Goal: Transaction & Acquisition: Purchase product/service

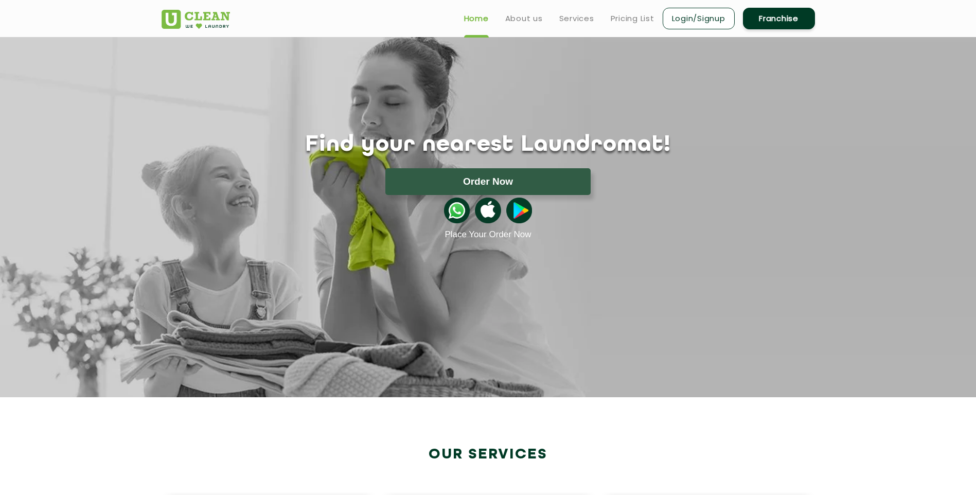
click at [454, 210] on img at bounding box center [457, 211] width 26 height 26
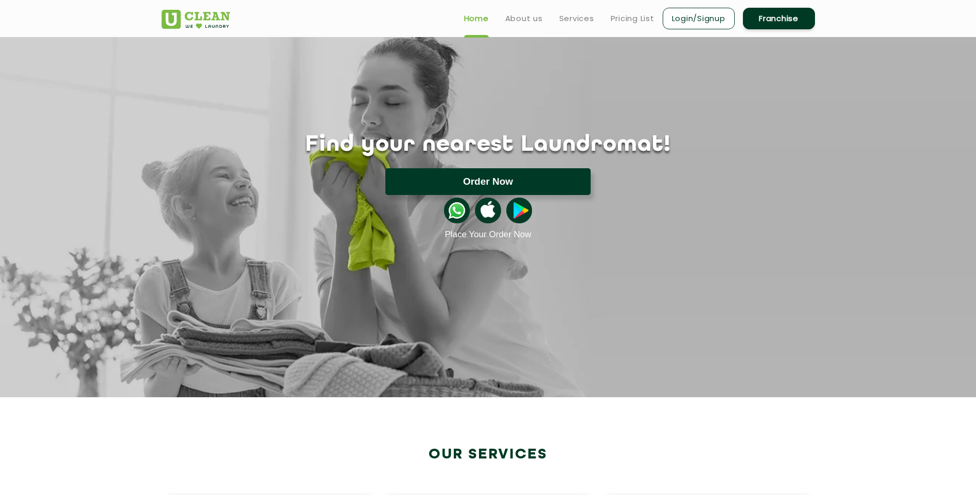
click at [484, 176] on button "Order Now" at bounding box center [487, 181] width 205 height 27
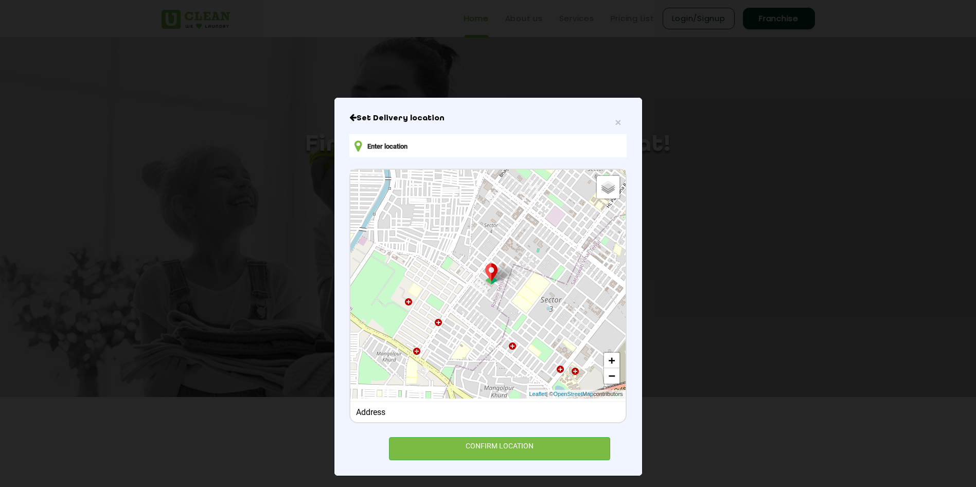
scroll to position [5, 0]
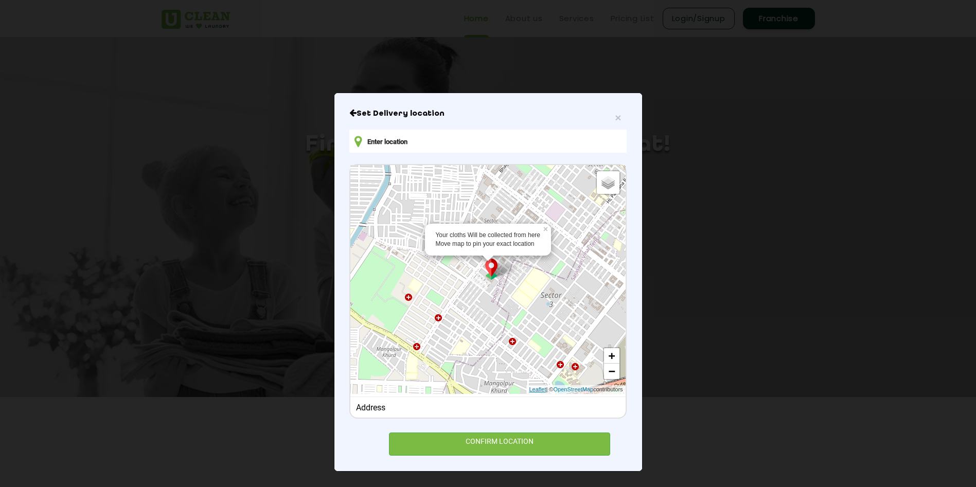
click at [529, 389] on link "Leaflet" at bounding box center [537, 389] width 17 height 9
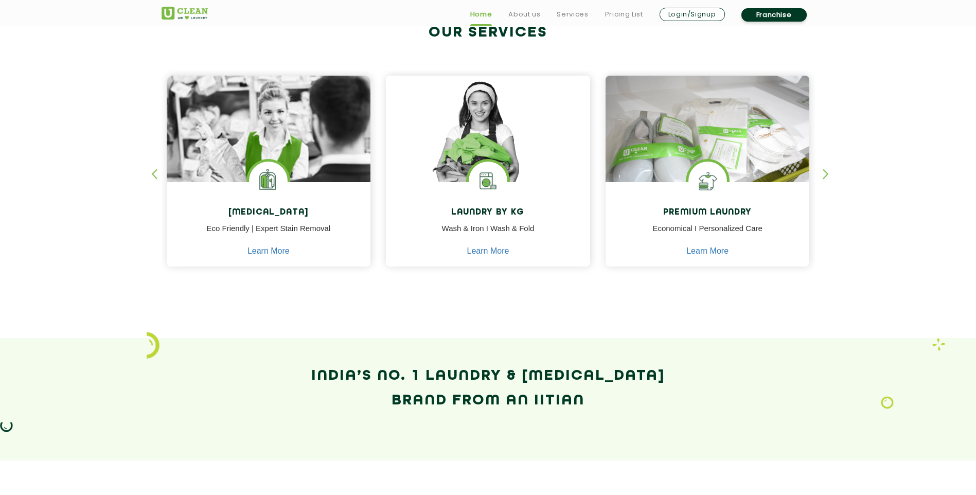
scroll to position [480, 0]
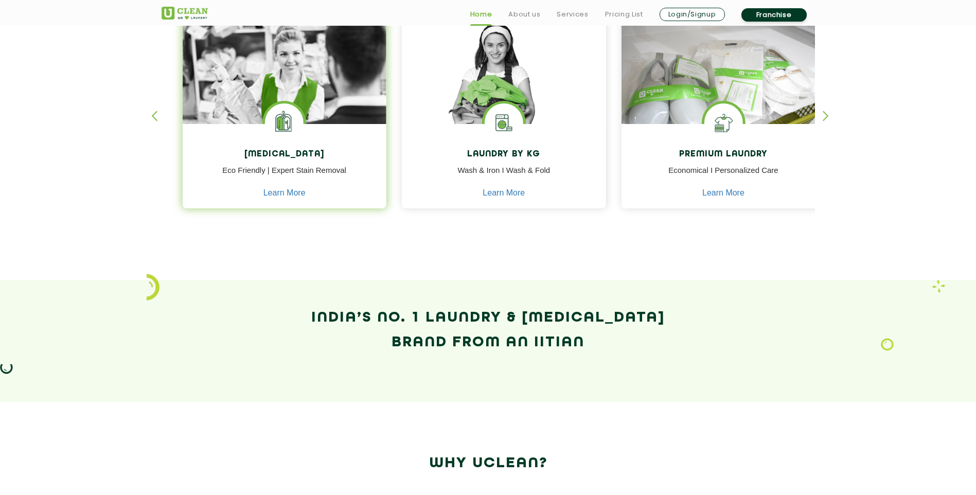
drag, startPoint x: 230, startPoint y: 150, endPoint x: 309, endPoint y: 150, distance: 79.2
click at [309, 150] on h4 "[MEDICAL_DATA]" at bounding box center [284, 155] width 189 height 10
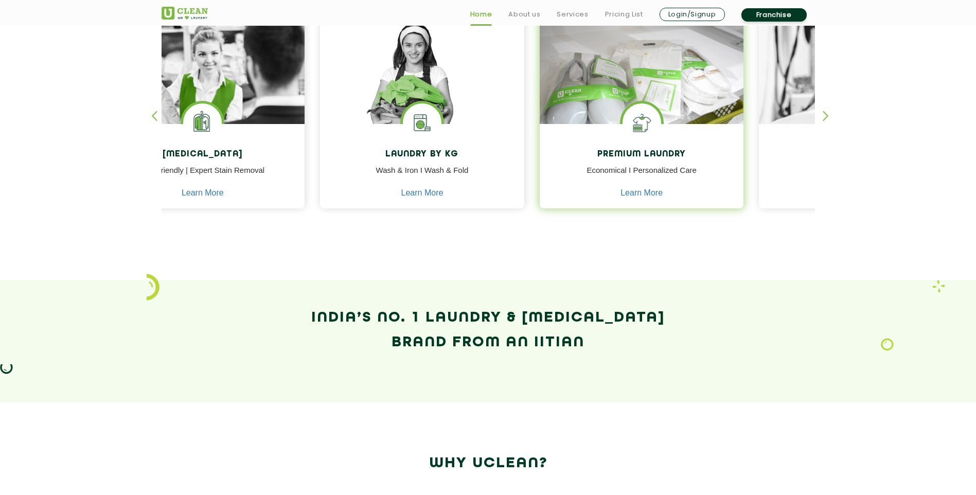
drag, startPoint x: 658, startPoint y: 144, endPoint x: 477, endPoint y: 145, distance: 180.5
click at [540, 145] on div "Premium Laundry Economical I Personalized Care Learn More" at bounding box center [642, 167] width 204 height 87
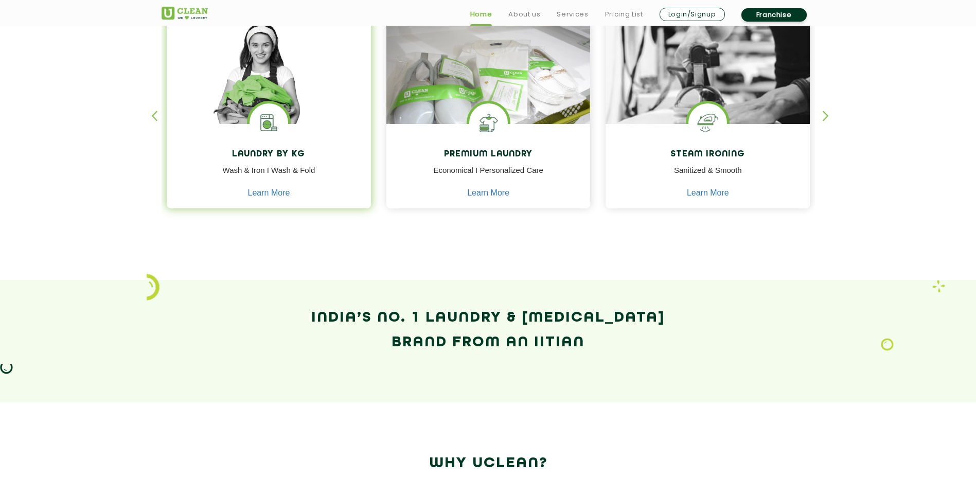
click at [288, 139] on img at bounding box center [268, 122] width 39 height 39
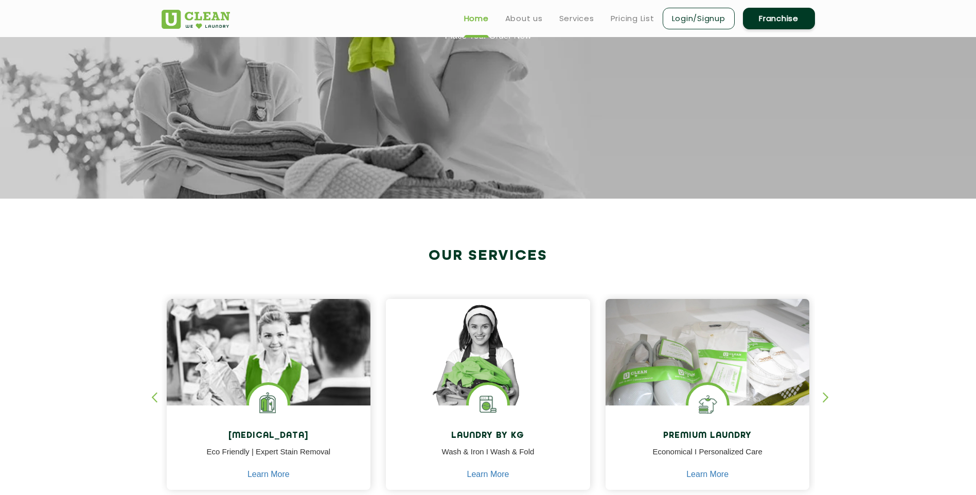
scroll to position [137, 0]
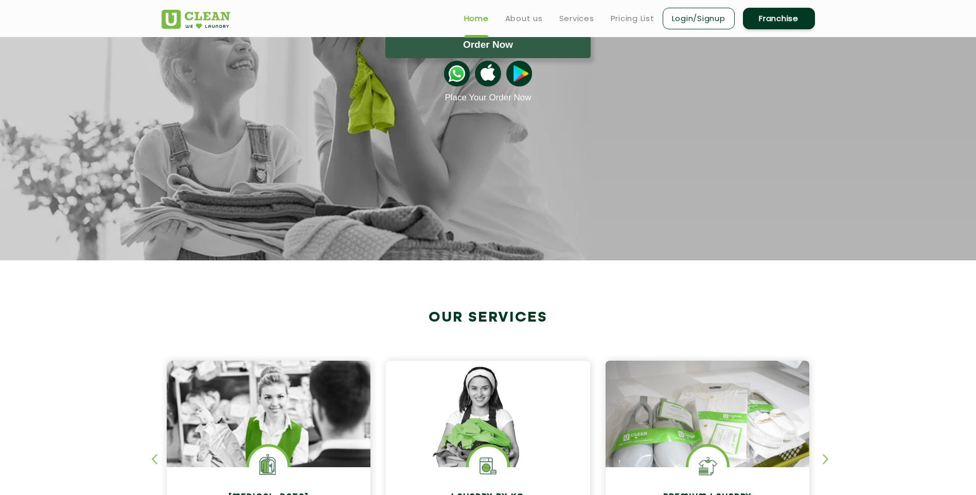
click at [692, 16] on link "Login/Signup" at bounding box center [698, 19] width 72 height 22
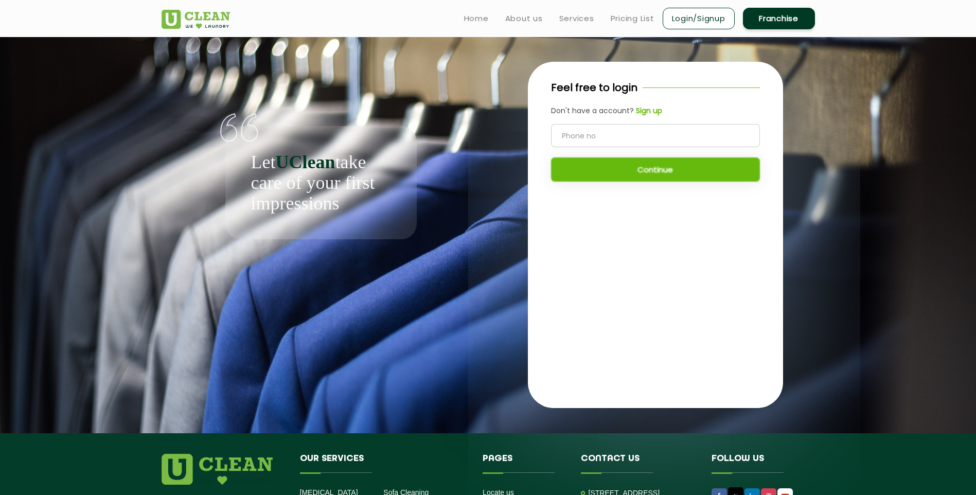
click at [587, 135] on input "tel" at bounding box center [655, 135] width 209 height 23
drag, startPoint x: 551, startPoint y: 85, endPoint x: 648, endPoint y: 86, distance: 96.2
click at [648, 86] on div "Feel free to login" at bounding box center [655, 87] width 209 height 15
click at [593, 220] on div "Feel free to login Don't have a account? Sign up Continue" at bounding box center [655, 235] width 255 height 346
drag, startPoint x: 346, startPoint y: 163, endPoint x: 355, endPoint y: 198, distance: 35.6
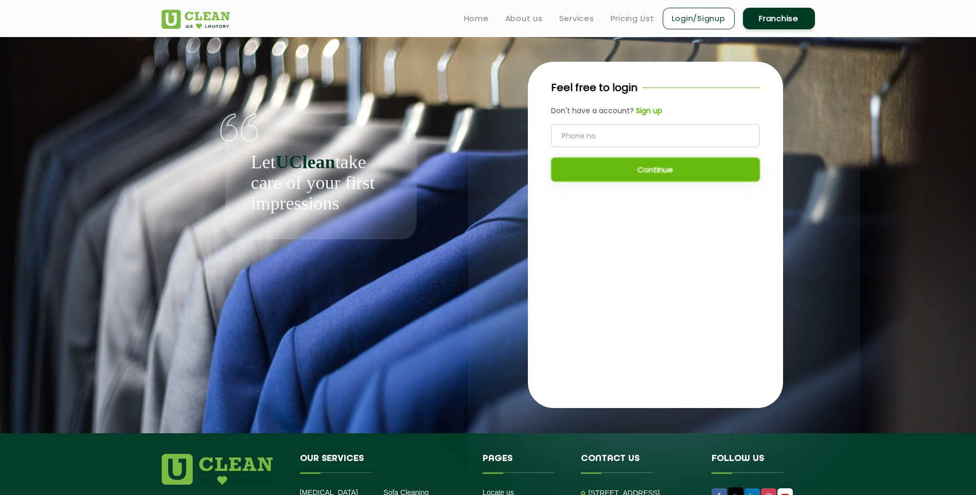
click at [355, 198] on p "Let UClean take care of your first impressions" at bounding box center [321, 183] width 140 height 62
drag, startPoint x: 355, startPoint y: 198, endPoint x: 417, endPoint y: 228, distance: 69.0
click at [417, 228] on div "Let UClean take care of your first impressions" at bounding box center [320, 138] width 319 height 202
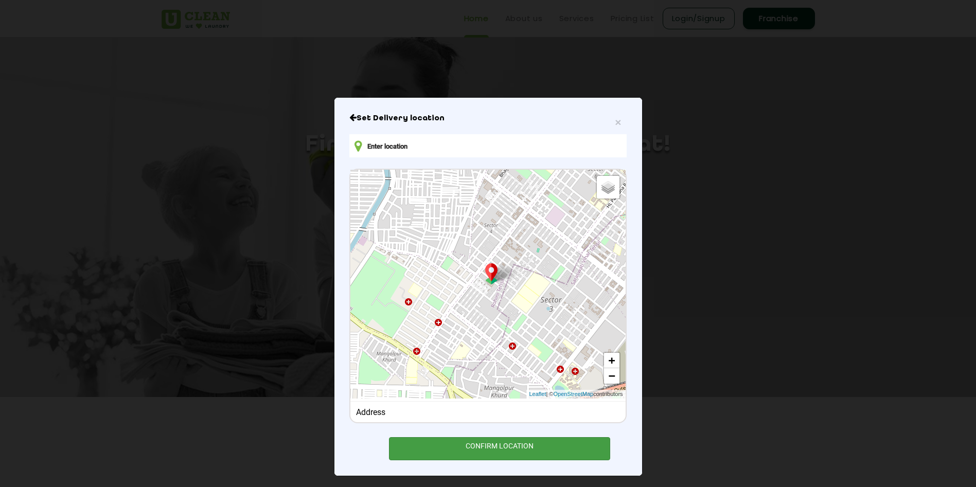
click at [494, 447] on div "CONFIRM LOCATION" at bounding box center [500, 448] width 222 height 23
click at [497, 280] on div "Default Satellite + − Leaflet | © OpenStreetMap contributors" at bounding box center [487, 284] width 275 height 229
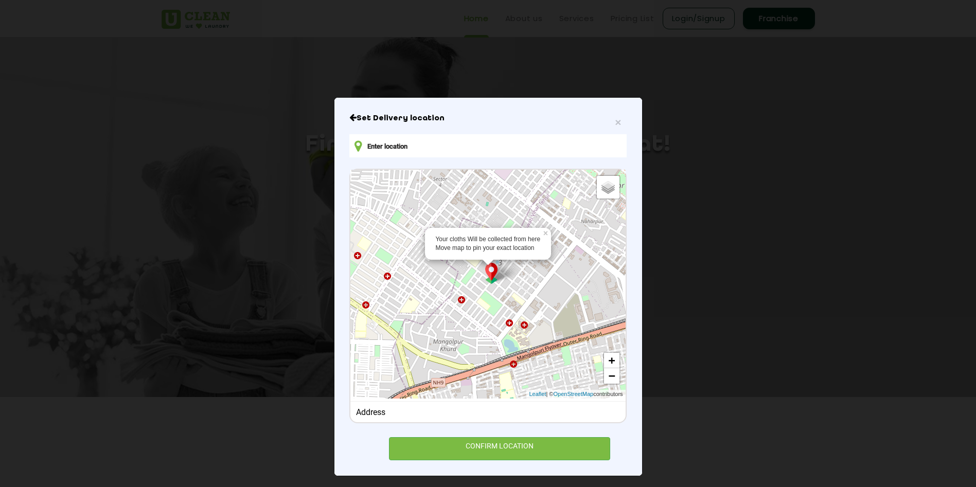
drag, startPoint x: 476, startPoint y: 268, endPoint x: 424, endPoint y: 221, distance: 69.9
click at [424, 221] on div "Your cloths Will be collected from here Move map to pin your exact location × D…" at bounding box center [487, 284] width 275 height 229
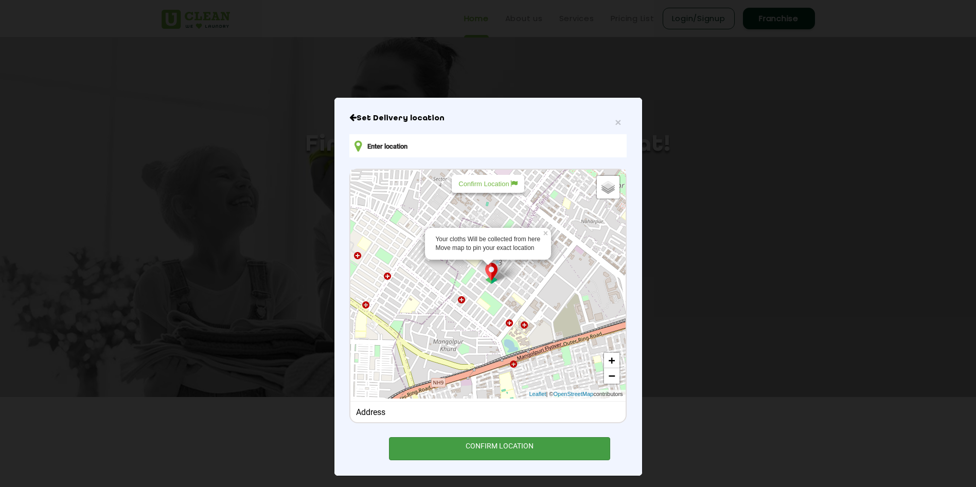
click at [529, 446] on div "CONFIRM LOCATION" at bounding box center [500, 448] width 222 height 23
click at [473, 243] on div "Your cloths Will be collected from here Move map to pin your exact location" at bounding box center [487, 243] width 105 height 17
click at [480, 186] on p "Confirm Location" at bounding box center [487, 184] width 59 height 8
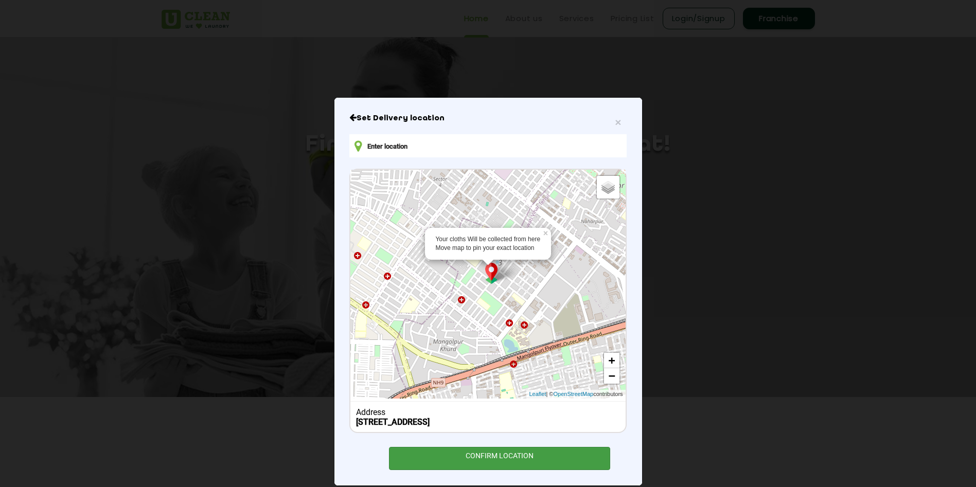
click at [507, 456] on div "CONFIRM LOCATION" at bounding box center [500, 458] width 222 height 23
click at [502, 456] on div "CONFIRM LOCATION" at bounding box center [500, 458] width 222 height 23
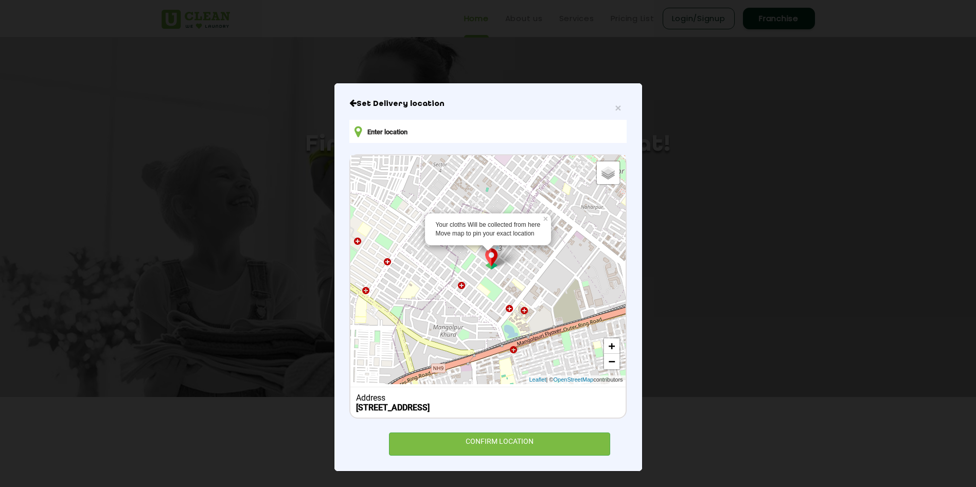
scroll to position [15, 0]
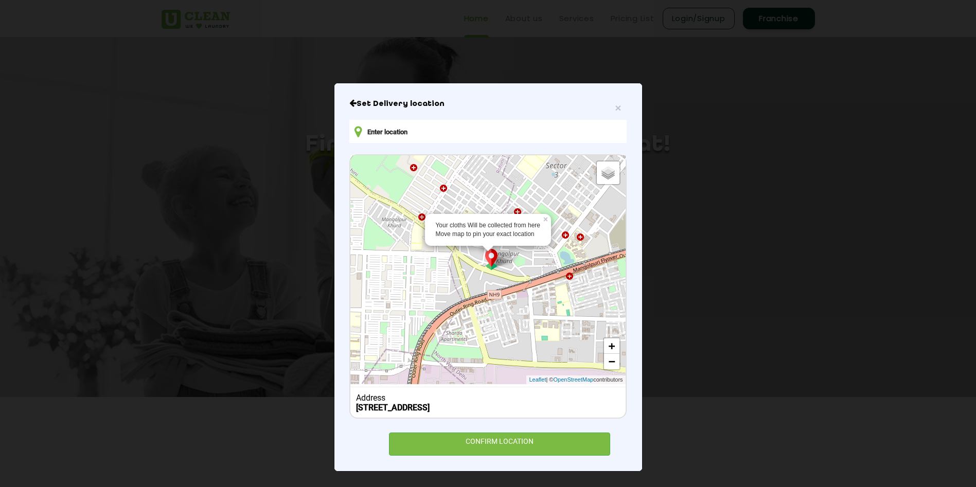
drag, startPoint x: 492, startPoint y: 284, endPoint x: 548, endPoint y: 210, distance: 93.2
click at [548, 210] on div "Your cloths Will be collected from here Move map to pin your exact location × D…" at bounding box center [487, 269] width 275 height 229
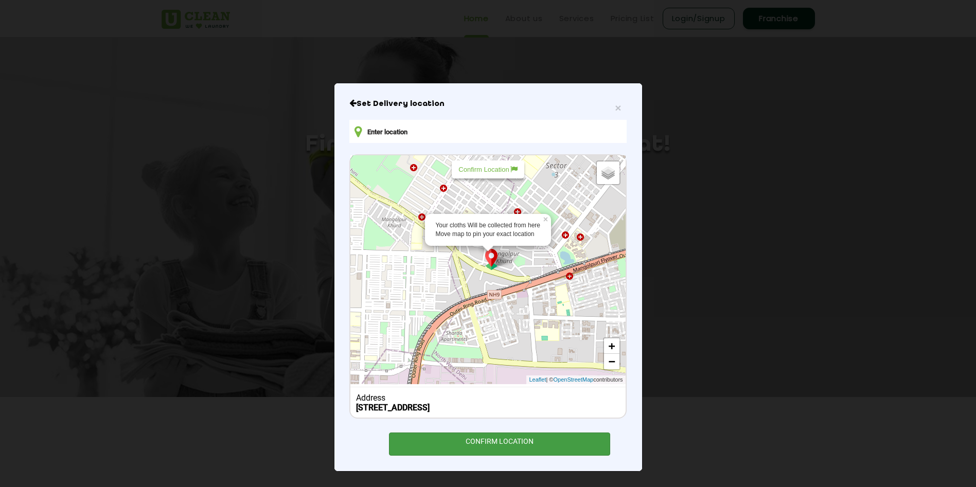
click at [478, 442] on div "CONFIRM LOCATION" at bounding box center [500, 444] width 222 height 23
click at [425, 143] on input "text" at bounding box center [487, 131] width 277 height 23
click at [420, 133] on input "text" at bounding box center [487, 131] width 277 height 23
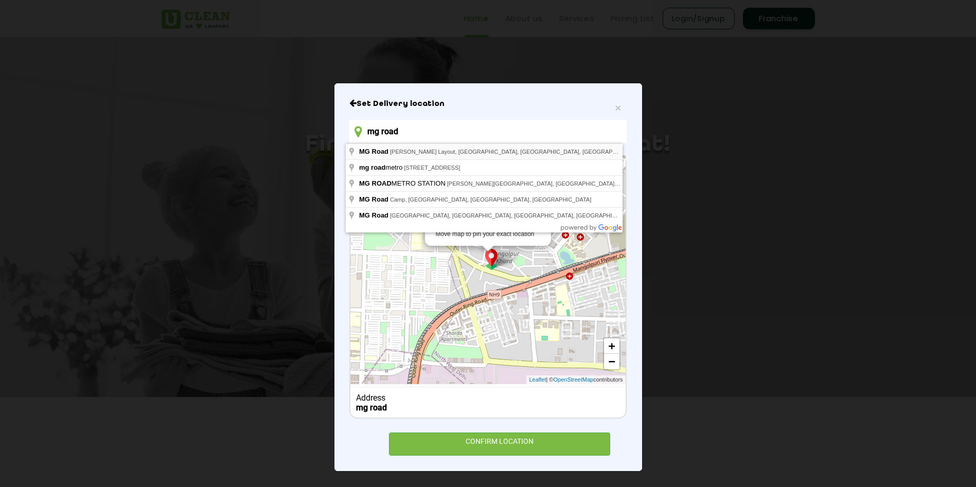
type input "mg road"
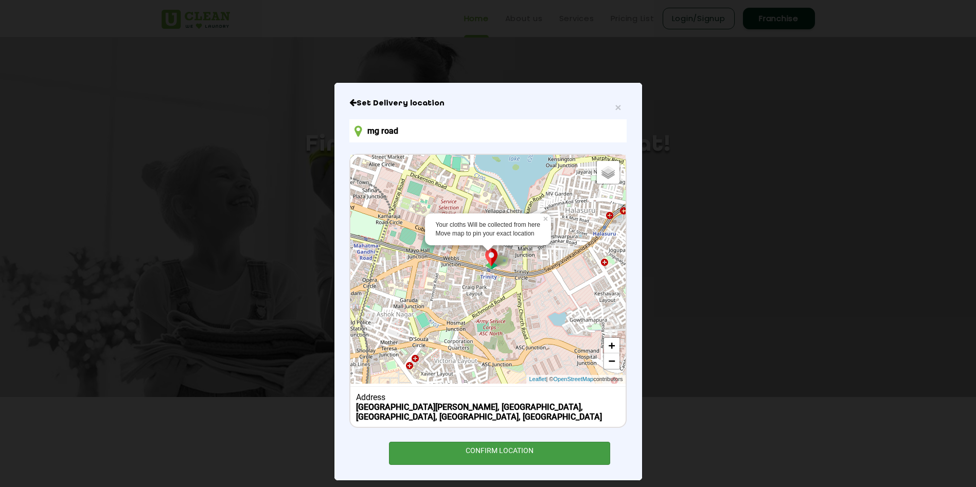
click at [503, 446] on div "CONFIRM LOCATION" at bounding box center [500, 453] width 222 height 23
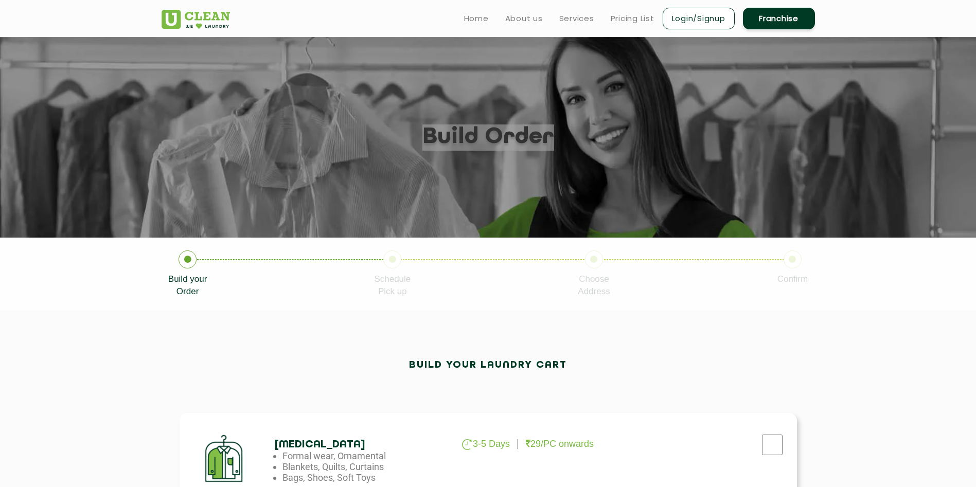
drag, startPoint x: 435, startPoint y: 135, endPoint x: 544, endPoint y: 139, distance: 108.6
click at [544, 139] on h1 "Build order" at bounding box center [488, 137] width 132 height 26
drag, startPoint x: 544, startPoint y: 139, endPoint x: 545, endPoint y: 176, distance: 37.0
click at [545, 176] on section "Build order" at bounding box center [488, 137] width 976 height 201
drag, startPoint x: 433, startPoint y: 134, endPoint x: 546, endPoint y: 141, distance: 113.9
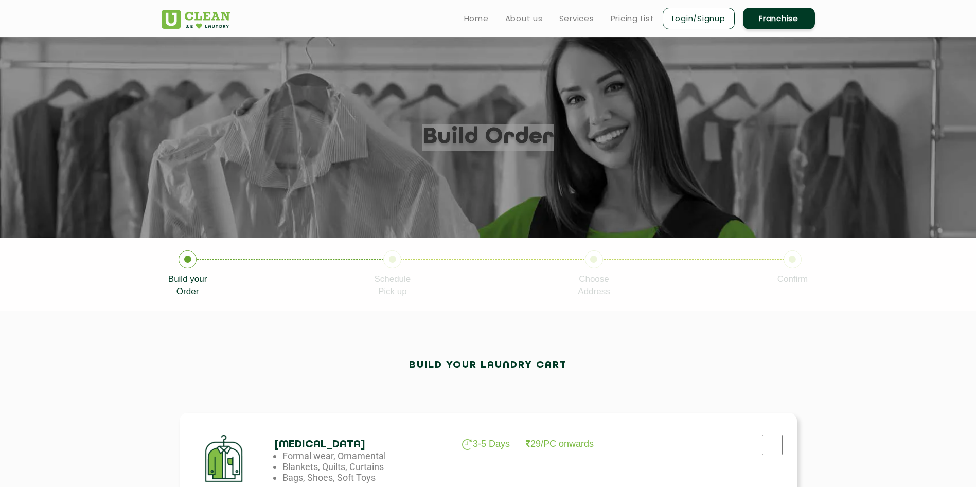
click at [546, 141] on div "Build order" at bounding box center [488, 137] width 669 height 26
drag, startPoint x: 546, startPoint y: 141, endPoint x: 533, endPoint y: 185, distance: 46.2
click at [533, 185] on section "Build order" at bounding box center [488, 137] width 976 height 201
drag, startPoint x: 435, startPoint y: 136, endPoint x: 551, endPoint y: 140, distance: 116.8
click at [551, 140] on div "Build order" at bounding box center [488, 137] width 669 height 26
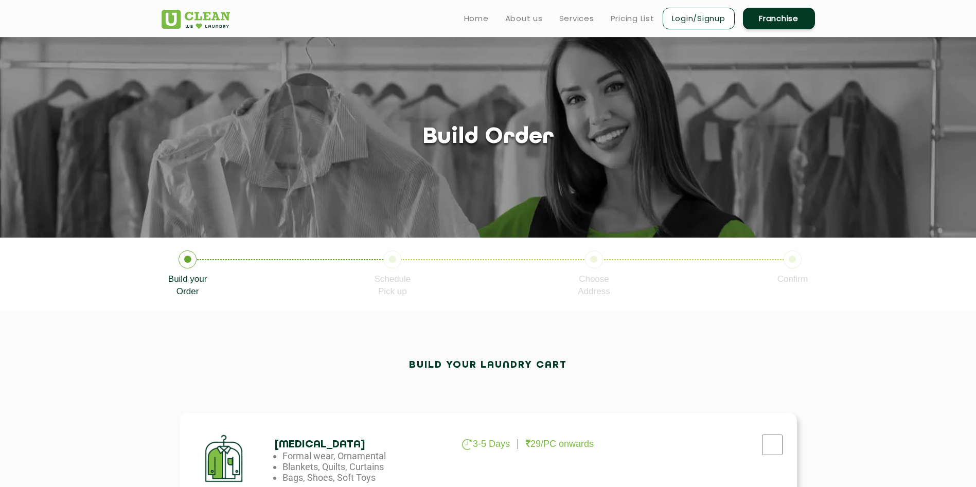
click at [594, 261] on icon at bounding box center [594, 259] width 18 height 18
click at [795, 261] on icon at bounding box center [792, 259] width 18 height 18
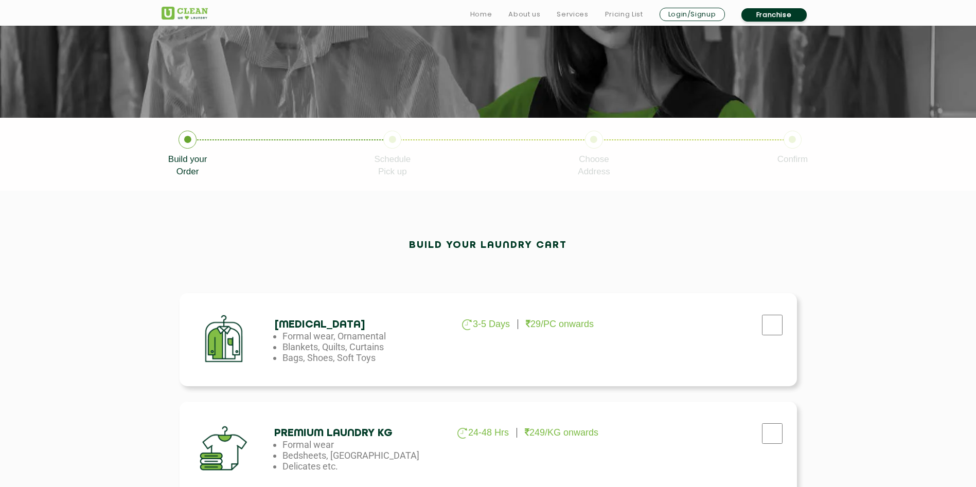
scroll to position [240, 0]
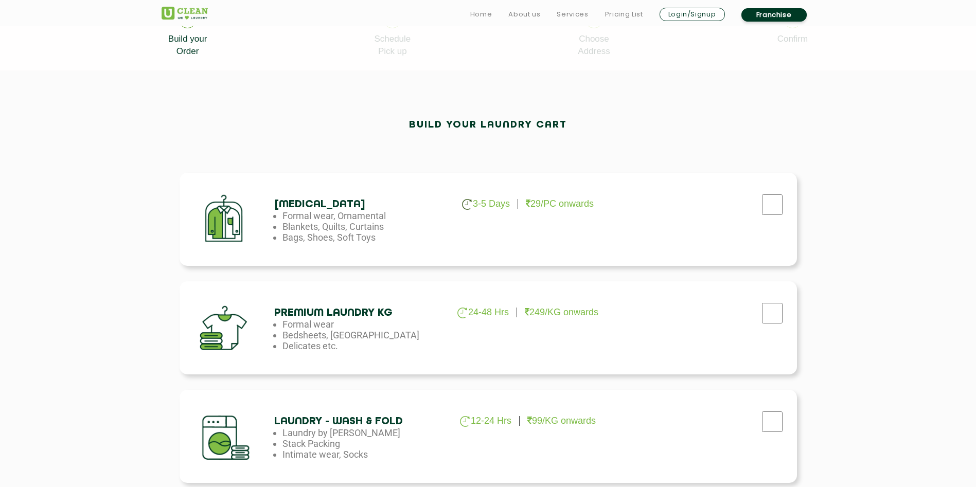
drag, startPoint x: 276, startPoint y: 203, endPoint x: 392, endPoint y: 240, distance: 122.6
click at [392, 240] on div "Dry Cleaning 3-5 Days 29/PC onwards Formal wear, Ornamental Blankets, Quilts, C…" at bounding box center [357, 221] width 167 height 44
drag, startPoint x: 392, startPoint y: 240, endPoint x: 509, endPoint y: 248, distance: 117.0
click at [509, 248] on div "Dry Cleaning 3-5 Days 29/PC onwards Formal wear, Ornamental Blankets, Quilts, C…" at bounding box center [488, 219] width 617 height 93
drag, startPoint x: 527, startPoint y: 201, endPoint x: 599, endPoint y: 202, distance: 72.0
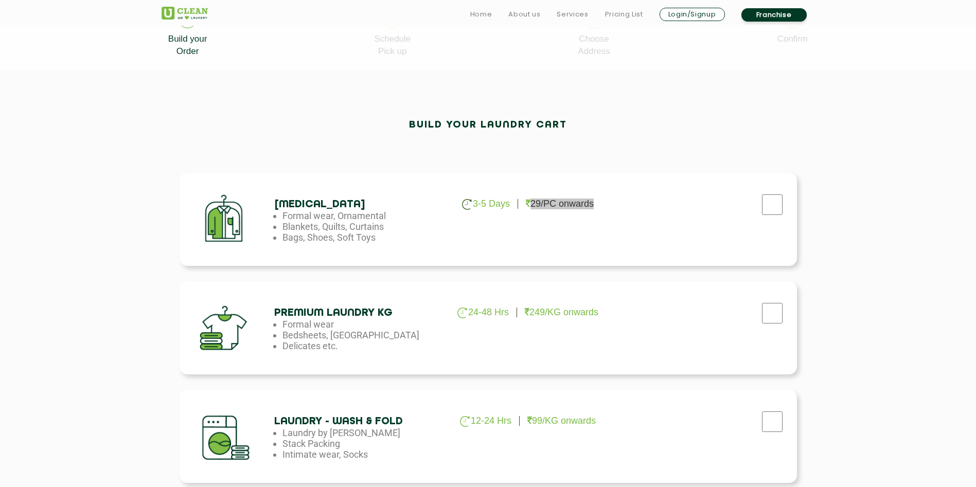
click at [599, 202] on ul "3-5 Days 29/PC onwards" at bounding box center [527, 204] width 167 height 11
drag, startPoint x: 599, startPoint y: 202, endPoint x: 578, endPoint y: 236, distance: 39.5
click at [578, 236] on div "Dry Cleaning 3-5 Days 29/PC onwards Formal wear, Ornamental Blankets, Quilts, C…" at bounding box center [488, 219] width 617 height 93
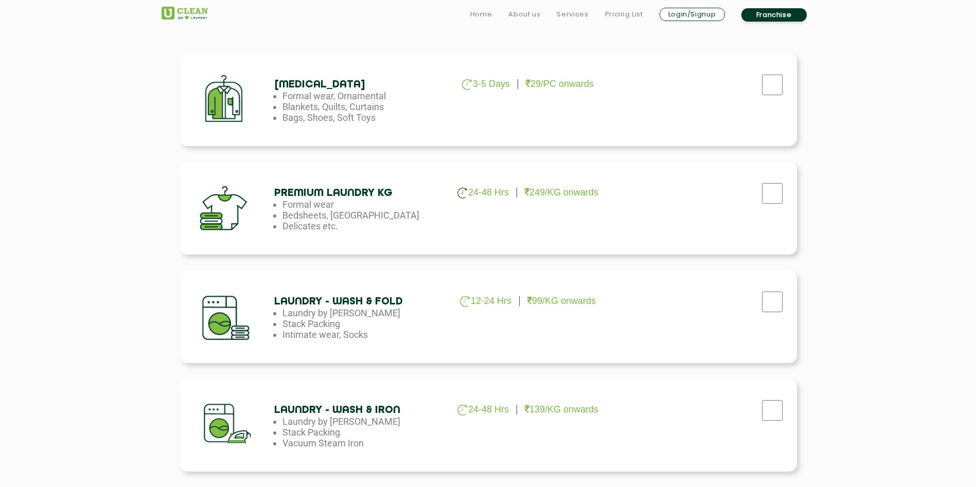
drag, startPoint x: 282, startPoint y: 226, endPoint x: 356, endPoint y: 226, distance: 74.1
click at [356, 123] on li "Delicates etc." at bounding box center [365, 117] width 167 height 11
drag, startPoint x: 356, startPoint y: 226, endPoint x: 356, endPoint y: 239, distance: 12.9
click at [356, 239] on div "Premium Laundry Kg 24-48 Hrs 249/KG onwards Formal wear Bedsheets, Dohars Delic…" at bounding box center [488, 207] width 617 height 93
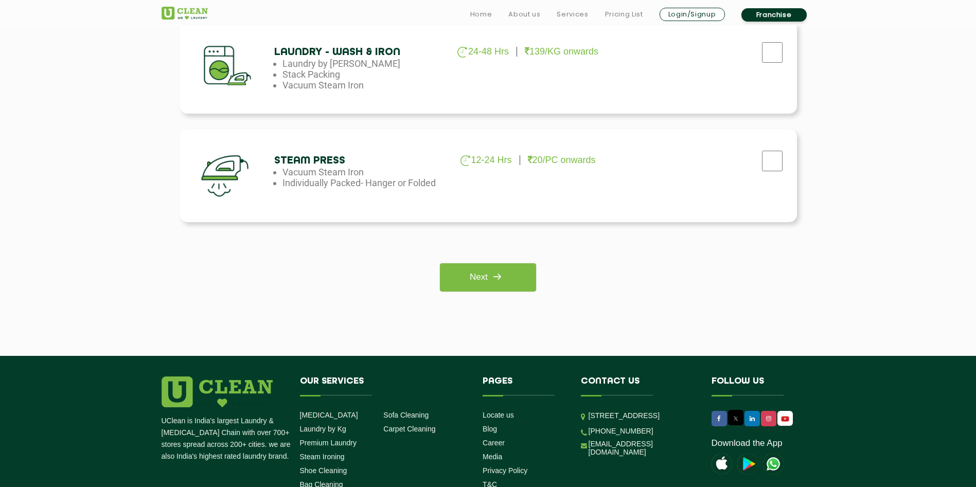
scroll to position [720, 0]
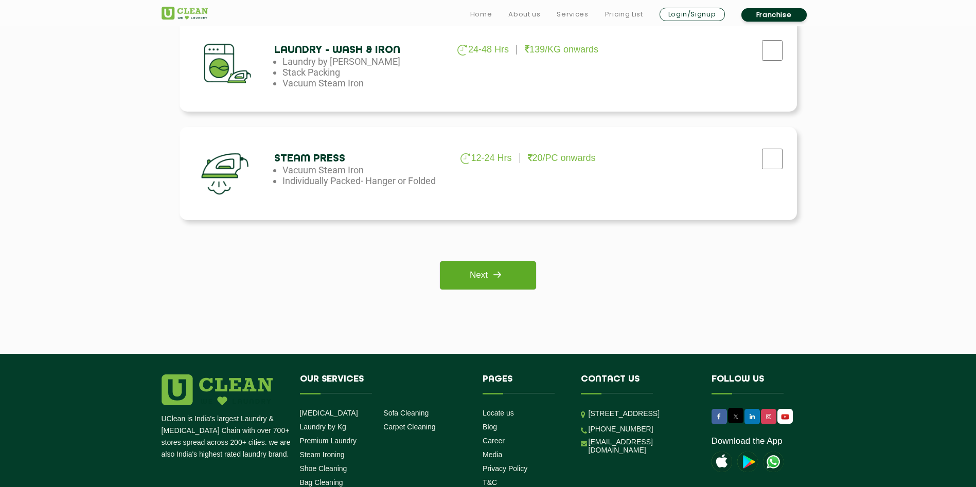
click at [473, 269] on link "Next" at bounding box center [488, 275] width 96 height 28
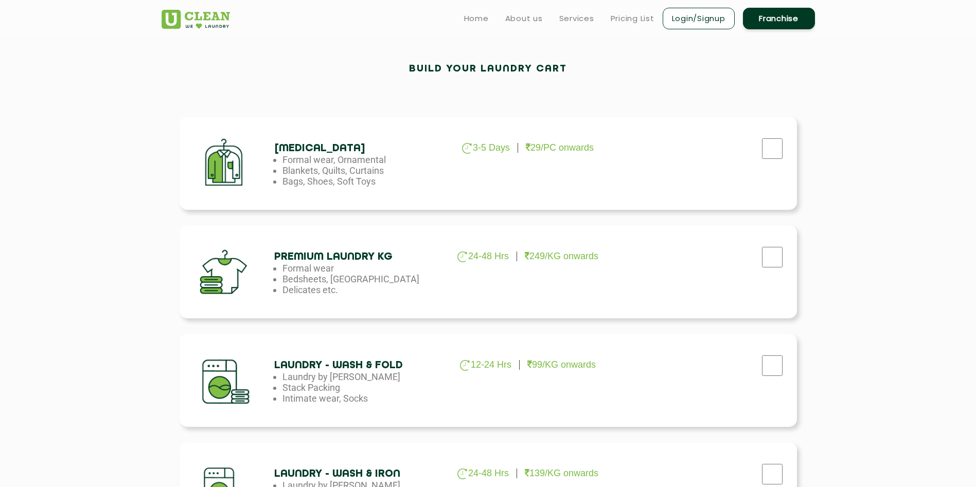
scroll to position [240, 0]
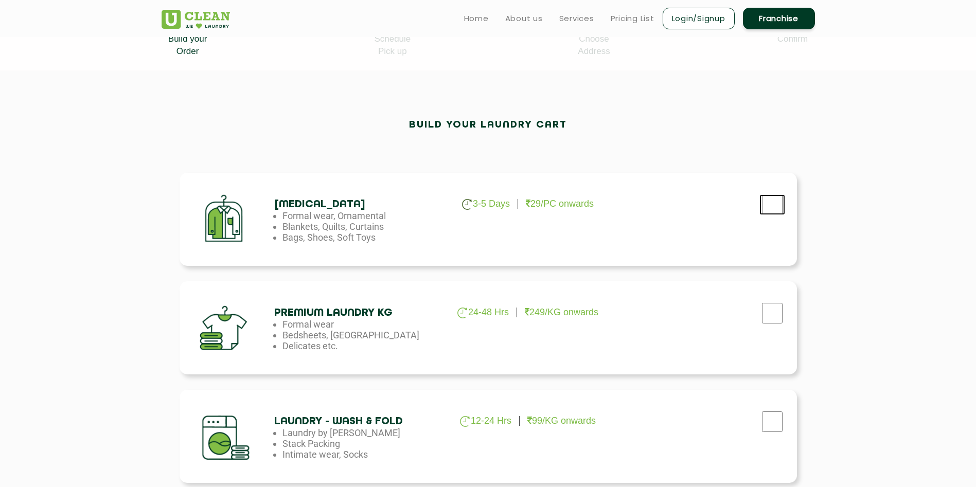
click at [773, 206] on input "checkbox" at bounding box center [772, 204] width 26 height 21
checkbox input "true"
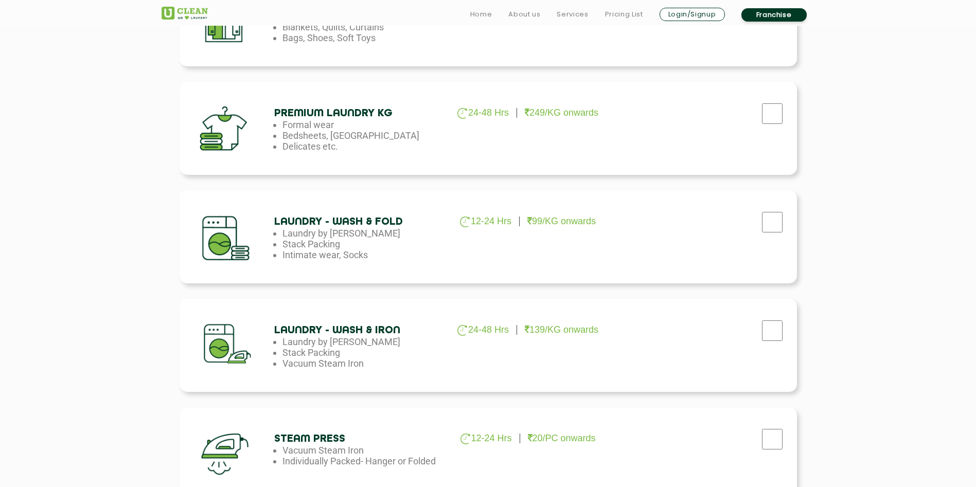
scroll to position [840, 0]
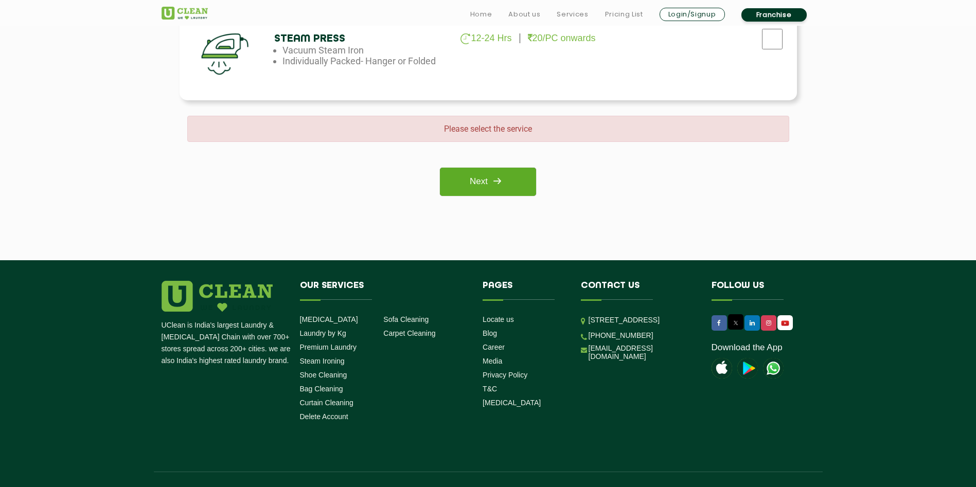
click at [485, 174] on link "Next" at bounding box center [488, 182] width 96 height 28
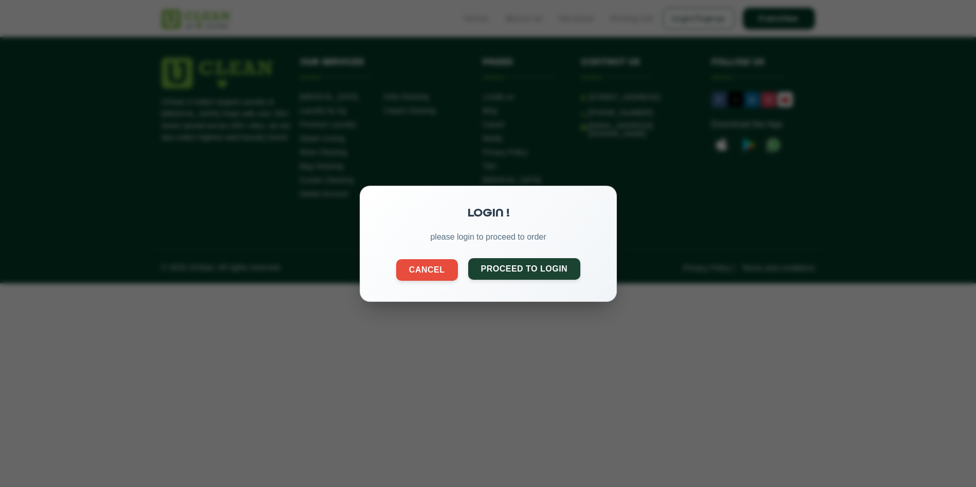
click at [520, 269] on button "Proceed to Login" at bounding box center [524, 269] width 113 height 22
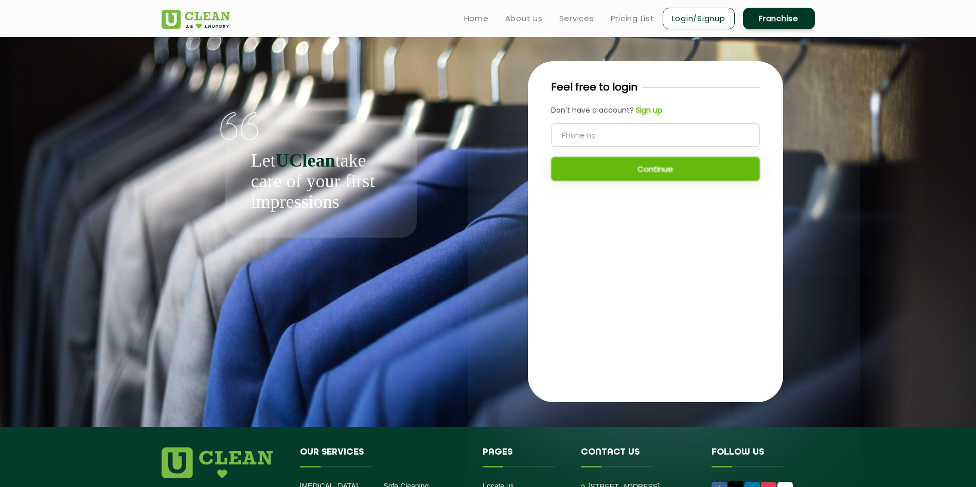
click at [620, 132] on input "tel" at bounding box center [655, 134] width 209 height 23
click at [648, 110] on b "Sign up" at bounding box center [649, 110] width 26 height 10
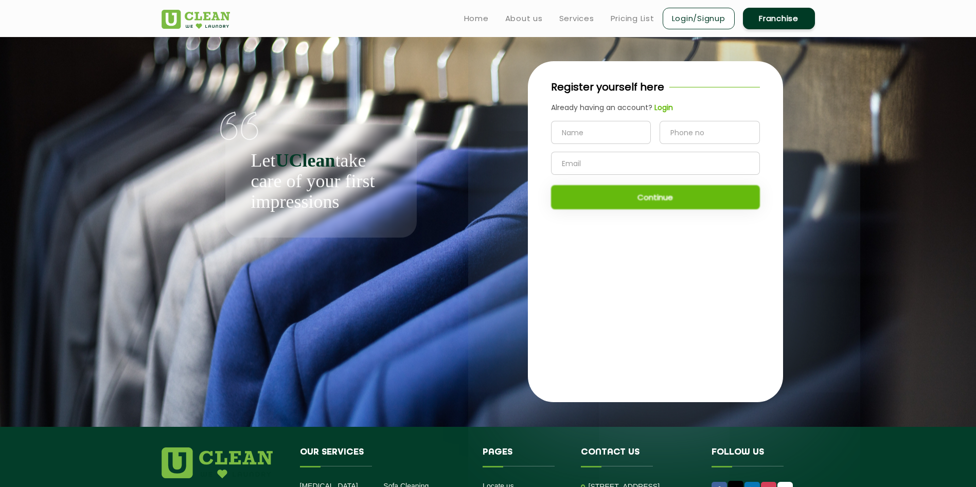
scroll to position [192, 0]
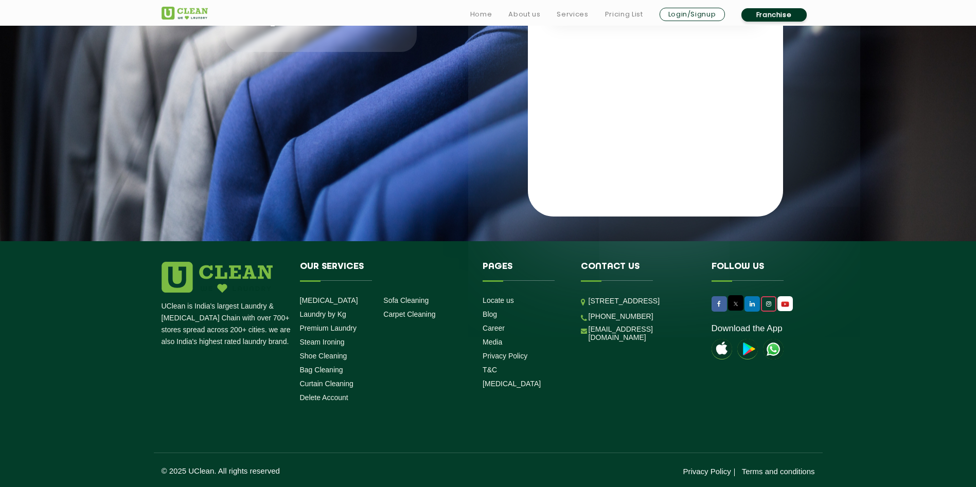
click at [766, 303] on icon at bounding box center [768, 304] width 5 height 6
click at [760, 13] on link "Franchise" at bounding box center [773, 14] width 65 height 13
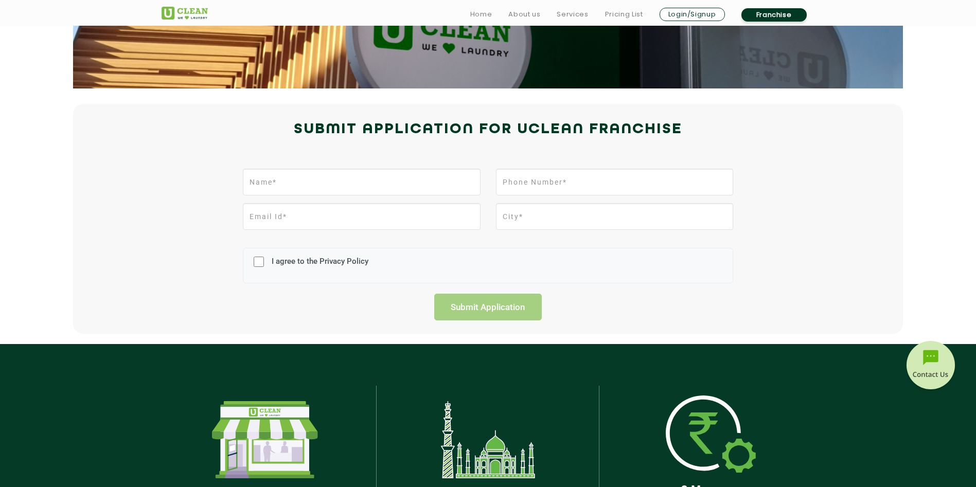
scroll to position [240, 0]
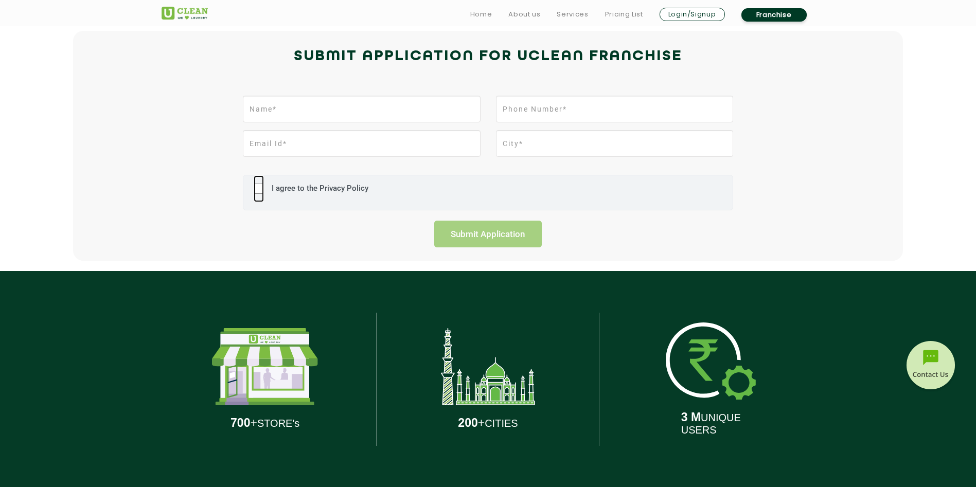
click at [256, 189] on input "I agree to the Privacy Policy" at bounding box center [259, 188] width 10 height 27
checkbox input "true"
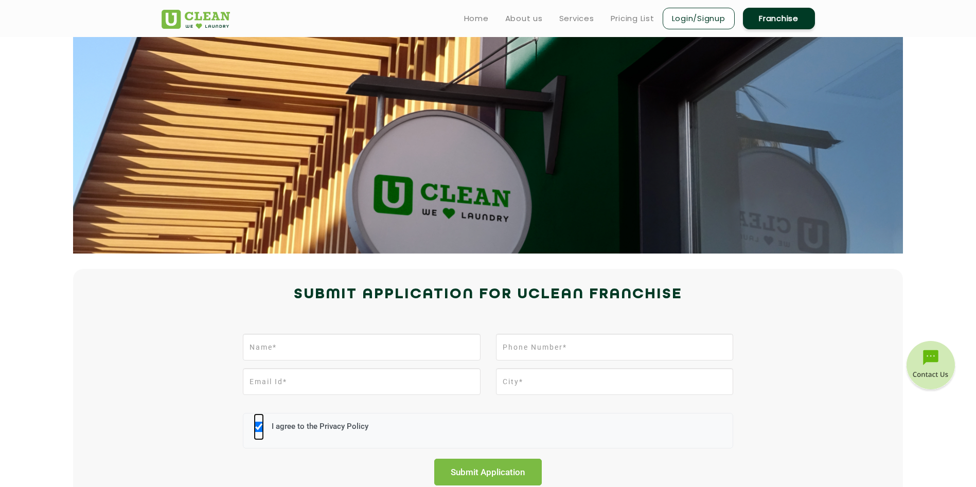
scroll to position [0, 0]
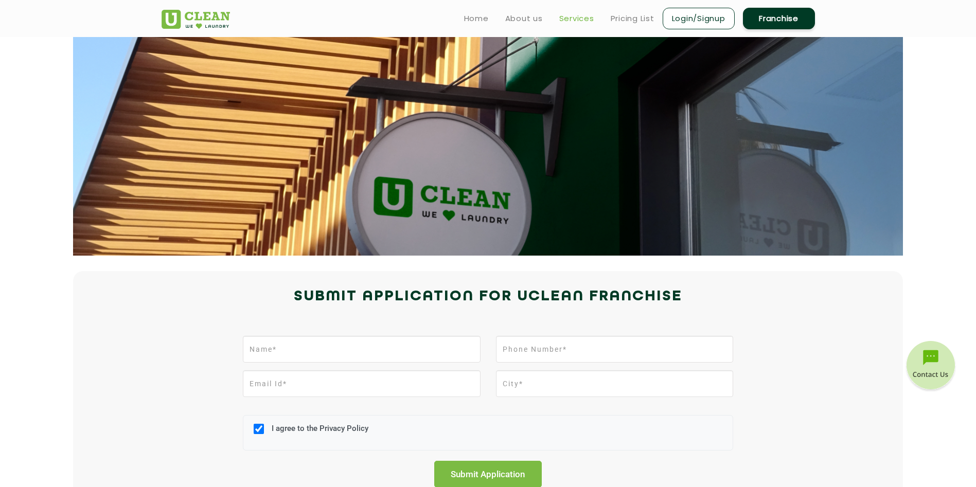
click at [577, 19] on link "Services" at bounding box center [576, 18] width 35 height 12
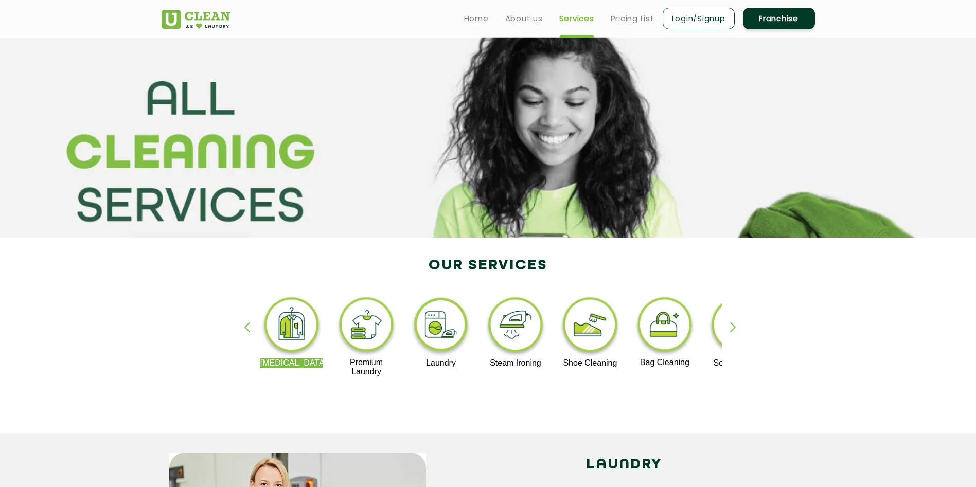
click at [732, 327] on div "button" at bounding box center [737, 336] width 15 height 28
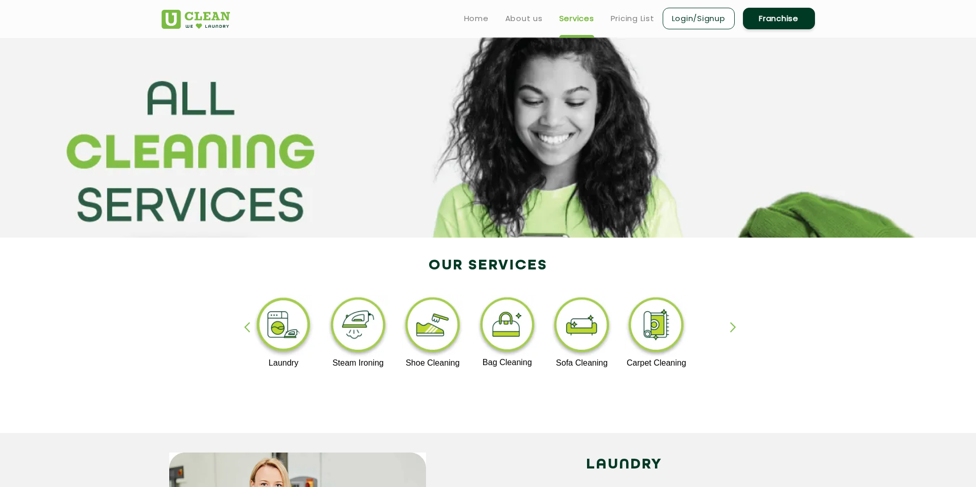
click at [245, 326] on div "button" at bounding box center [251, 336] width 15 height 28
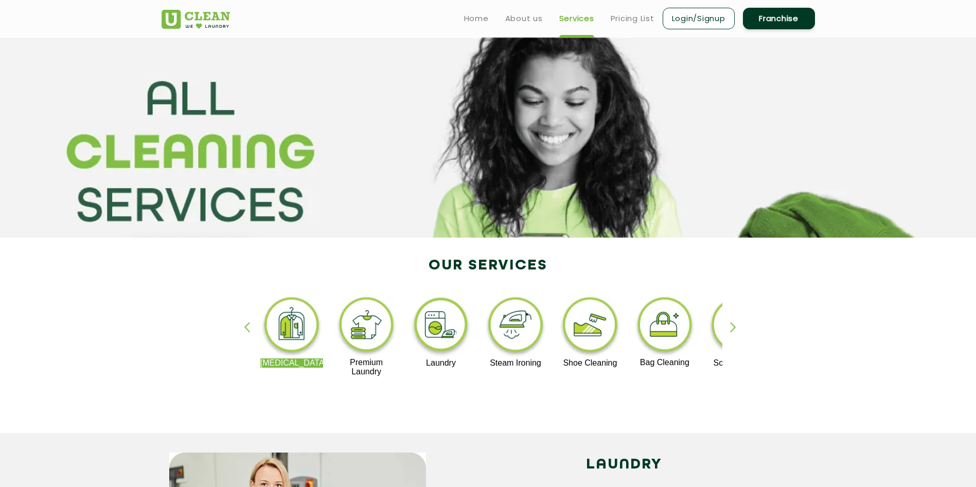
click at [289, 388] on div "Dry Cleaning Premium Laundry Laundry Steam Ironing Shoe Cleaning Bag Cleaning S…" at bounding box center [488, 340] width 669 height 185
click at [370, 330] on img at bounding box center [366, 326] width 63 height 63
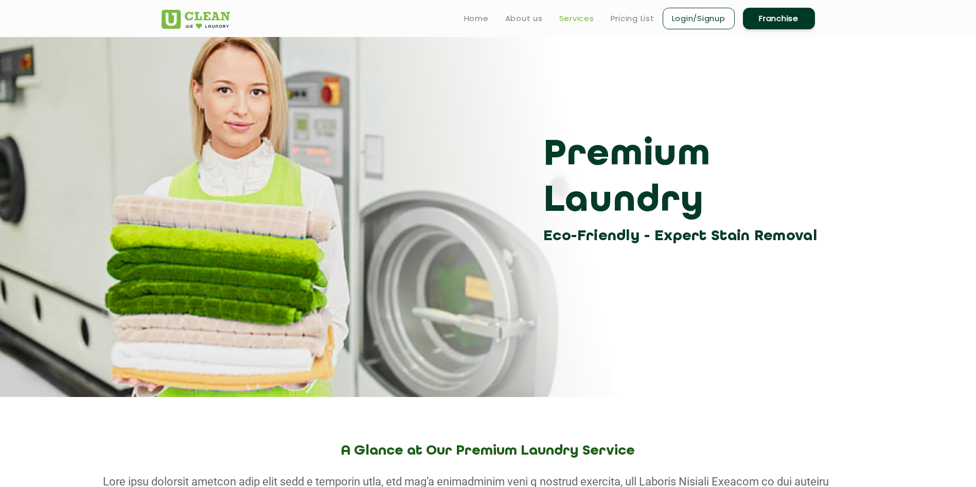
click at [570, 17] on link "Services" at bounding box center [576, 18] width 35 height 12
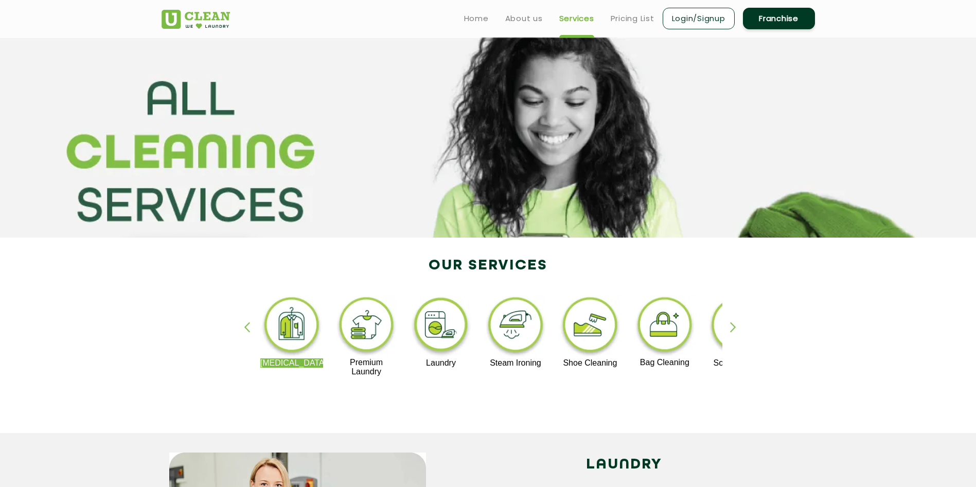
click at [440, 322] on img at bounding box center [440, 327] width 63 height 64
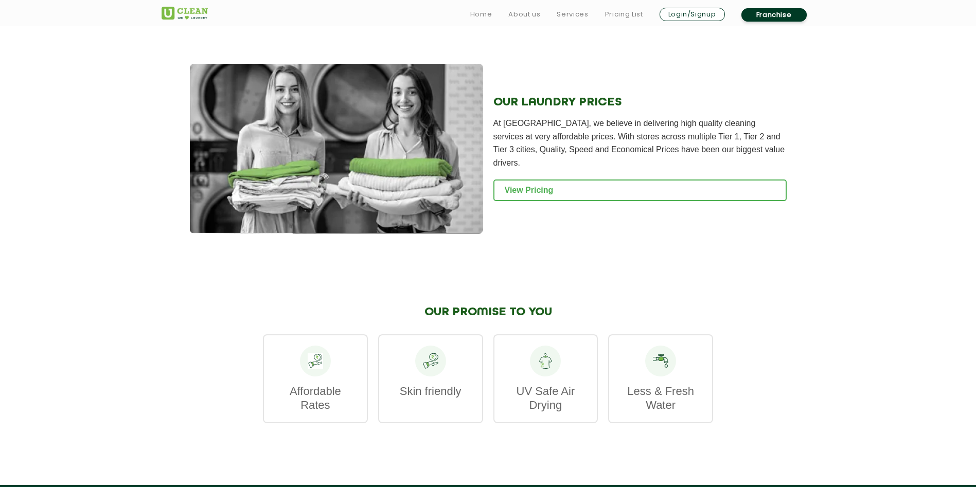
scroll to position [1320, 0]
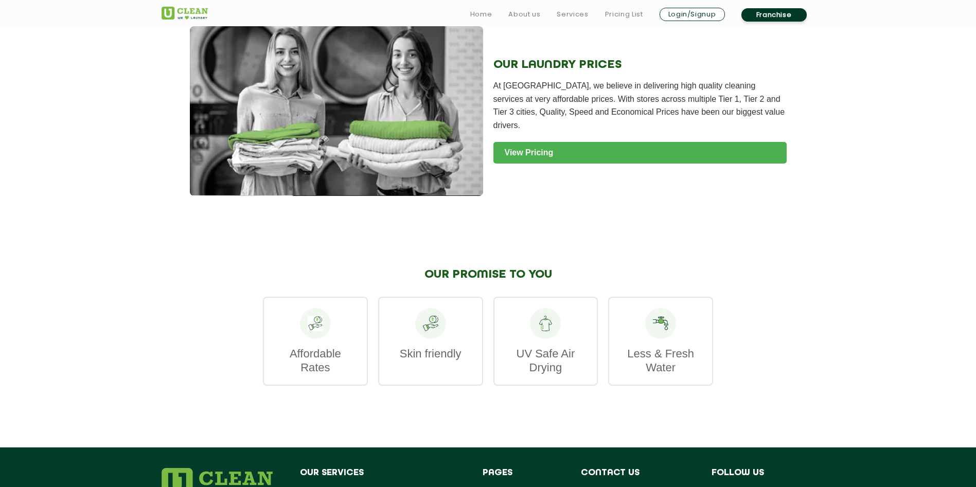
click at [527, 151] on link "View Pricing" at bounding box center [639, 153] width 293 height 22
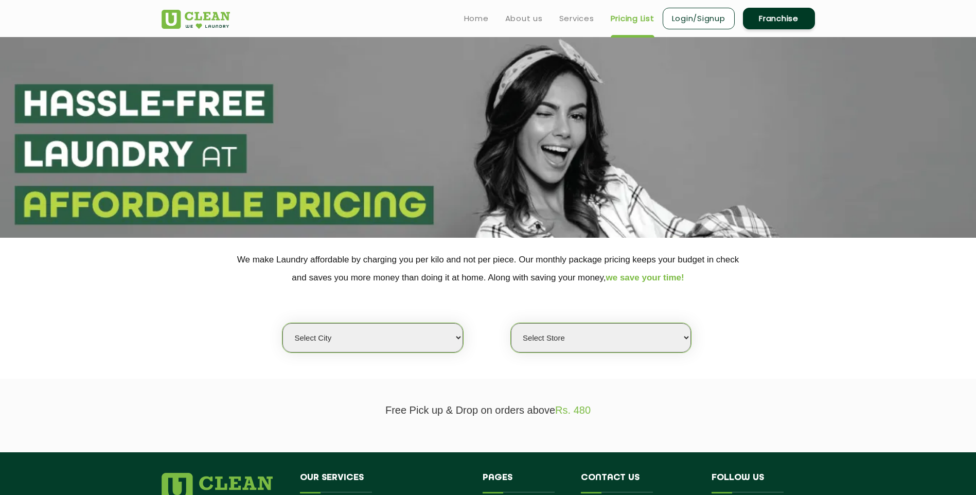
select select "12"
click at [282, 324] on select "Select city [GEOGRAPHIC_DATA] [GEOGRAPHIC_DATA] [GEOGRAPHIC_DATA] [GEOGRAPHIC_D…" at bounding box center [372, 337] width 180 height 29
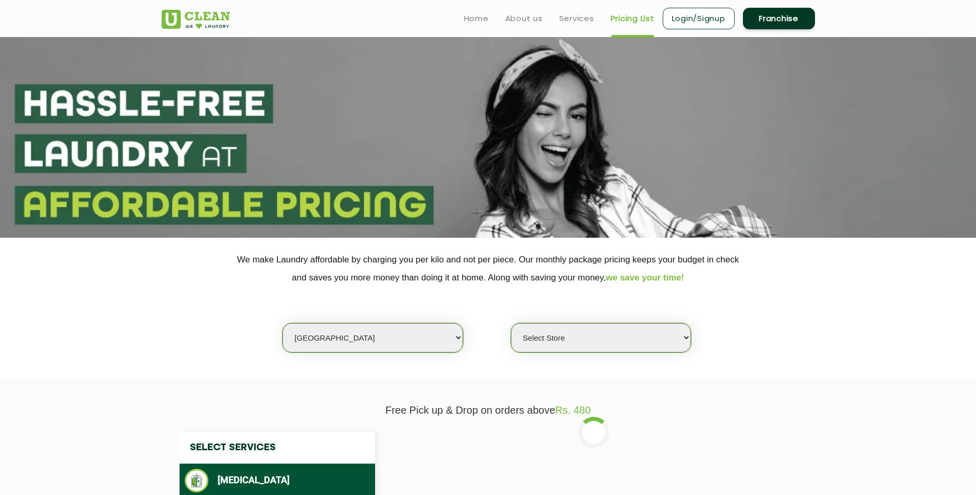
click at [548, 338] on select "Select Store UClean Shivranjani" at bounding box center [601, 337] width 180 height 29
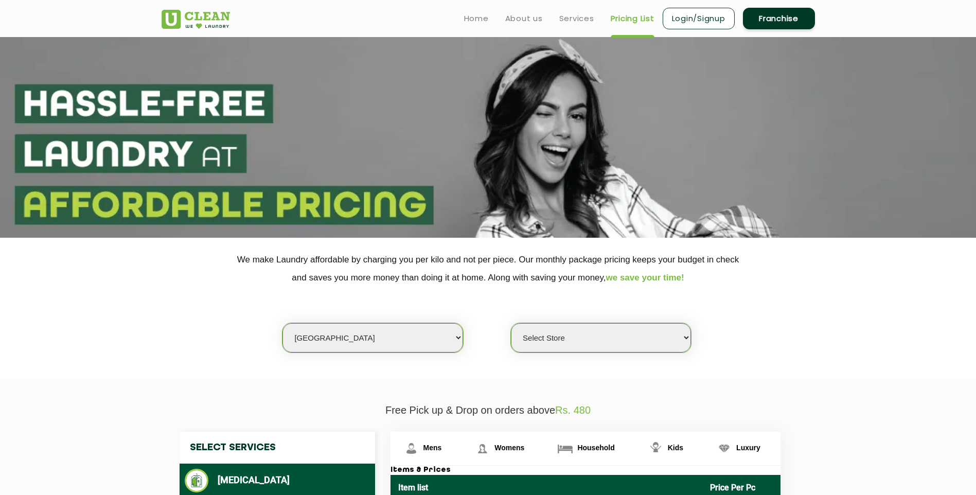
select select "25"
click at [511, 324] on select "Select Store UClean Shivranjani" at bounding box center [601, 337] width 180 height 29
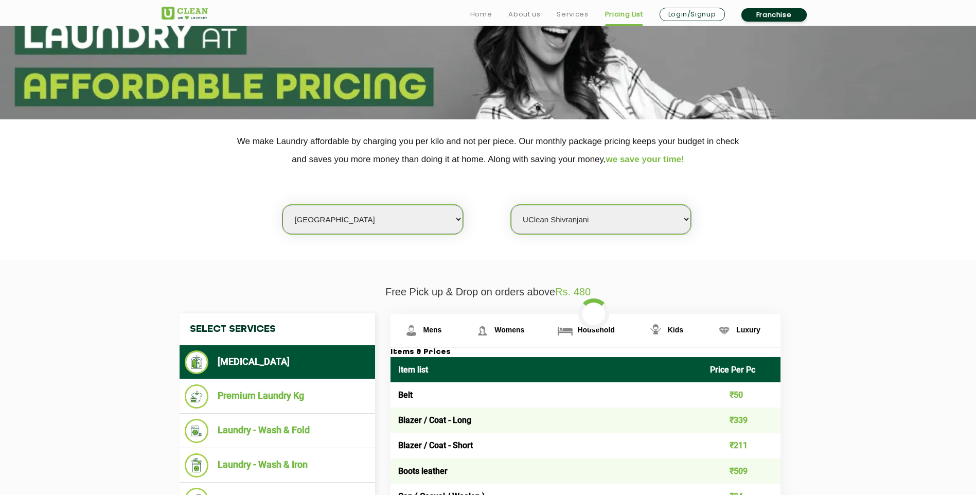
scroll to position [240, 0]
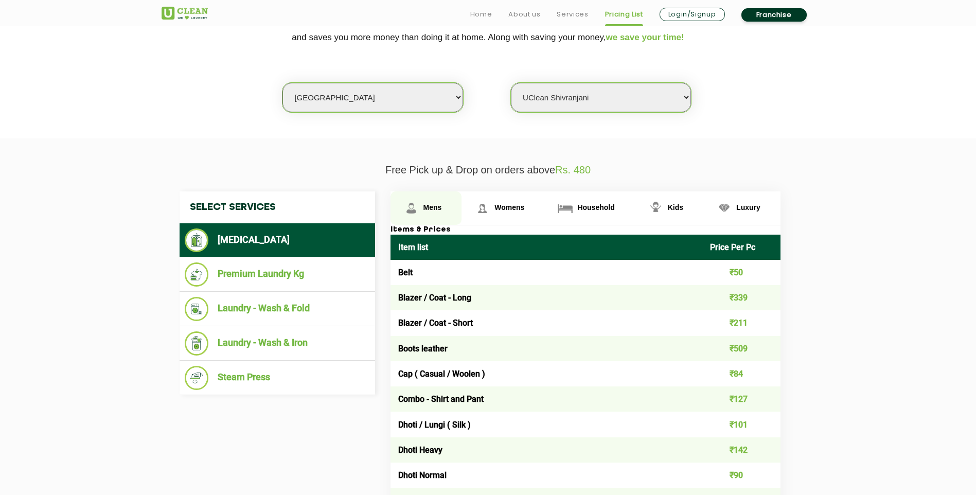
click at [432, 210] on span "Mens" at bounding box center [432, 207] width 19 height 8
click at [442, 206] on span "Womens" at bounding box center [432, 207] width 19 height 8
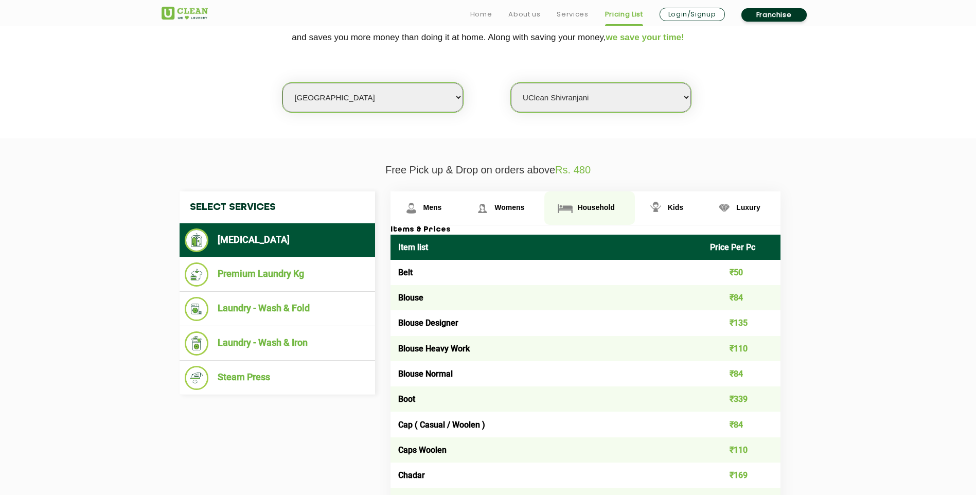
click at [442, 207] on span "Household" at bounding box center [432, 207] width 19 height 8
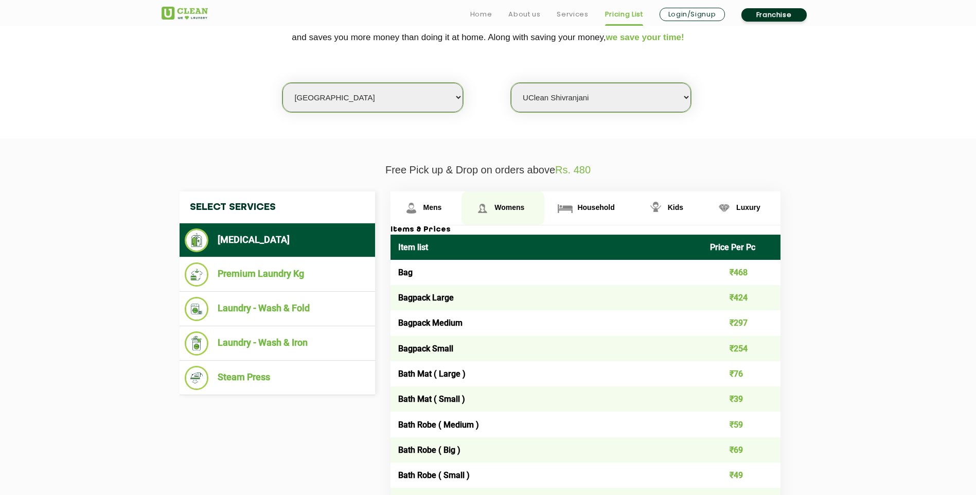
click at [462, 208] on link "Womens" at bounding box center [425, 207] width 71 height 33
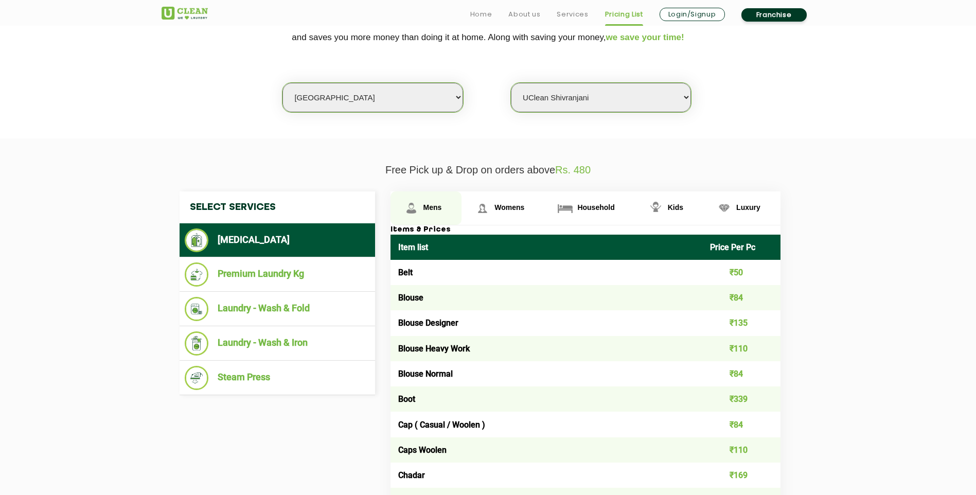
click at [433, 205] on link "Mens" at bounding box center [425, 207] width 71 height 33
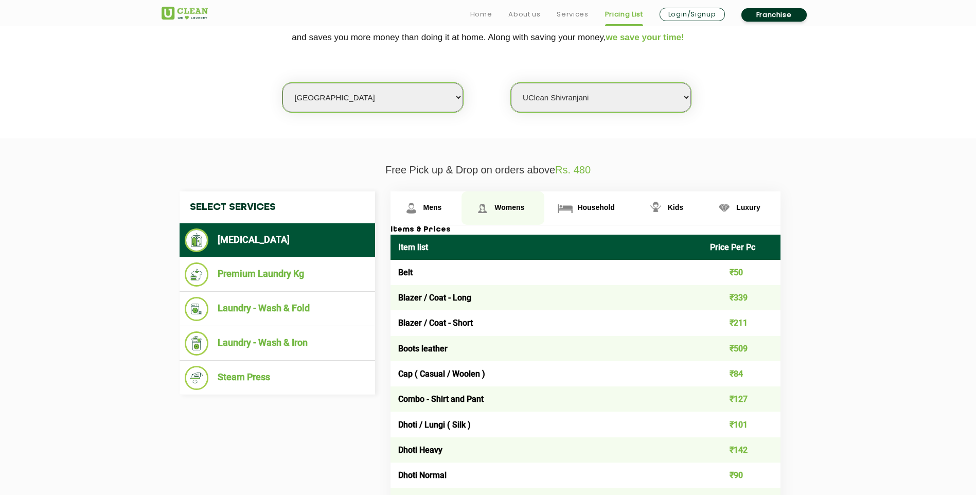
click at [462, 215] on link "Womens" at bounding box center [425, 207] width 71 height 33
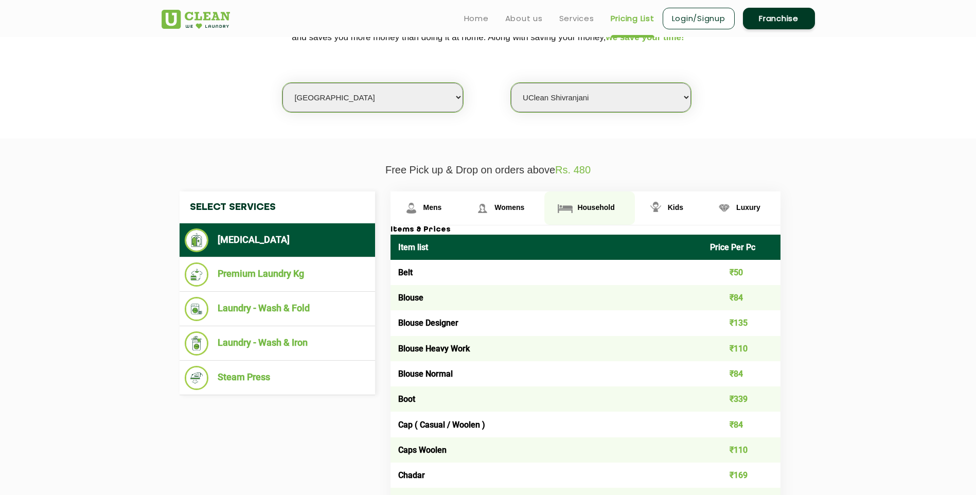
click at [462, 214] on link "Household" at bounding box center [425, 207] width 71 height 33
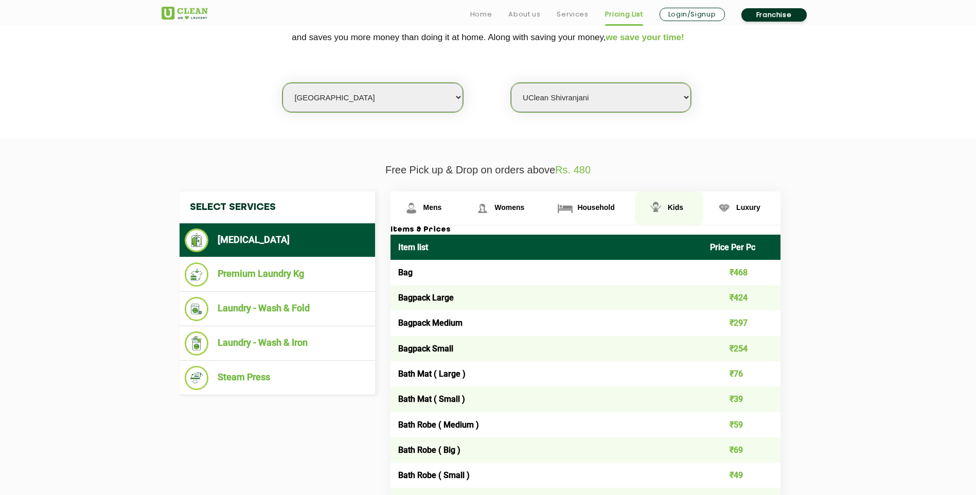
click at [462, 209] on link "Kids" at bounding box center [425, 207] width 71 height 33
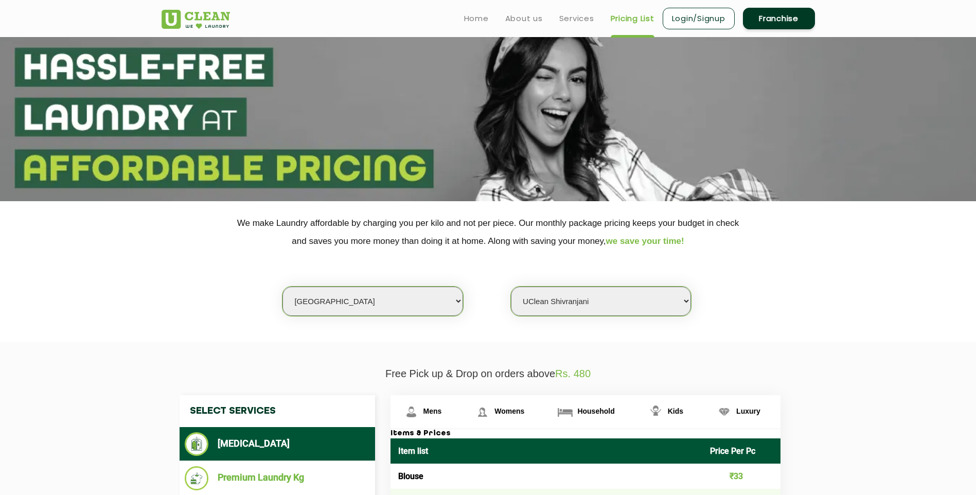
scroll to position [0, 0]
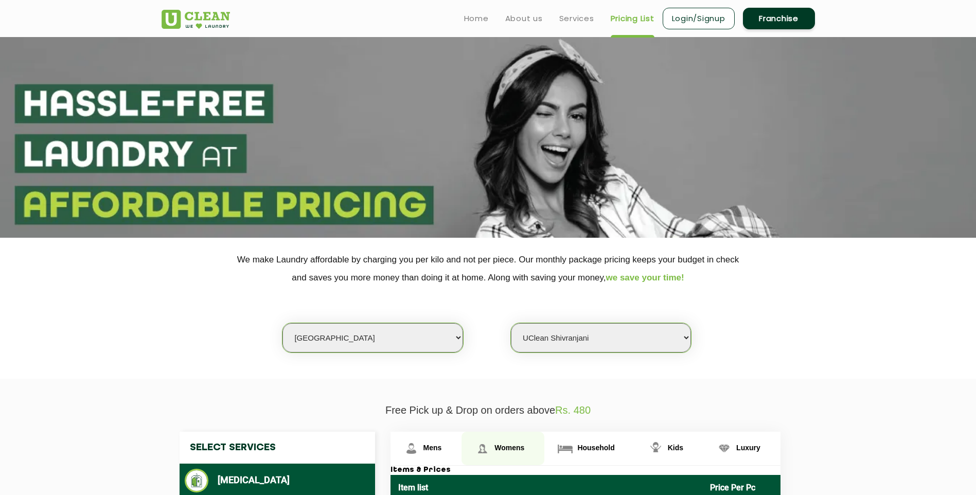
click at [442, 452] on span "Womens" at bounding box center [432, 447] width 19 height 8
click at [462, 444] on link "Luxury" at bounding box center [425, 448] width 71 height 33
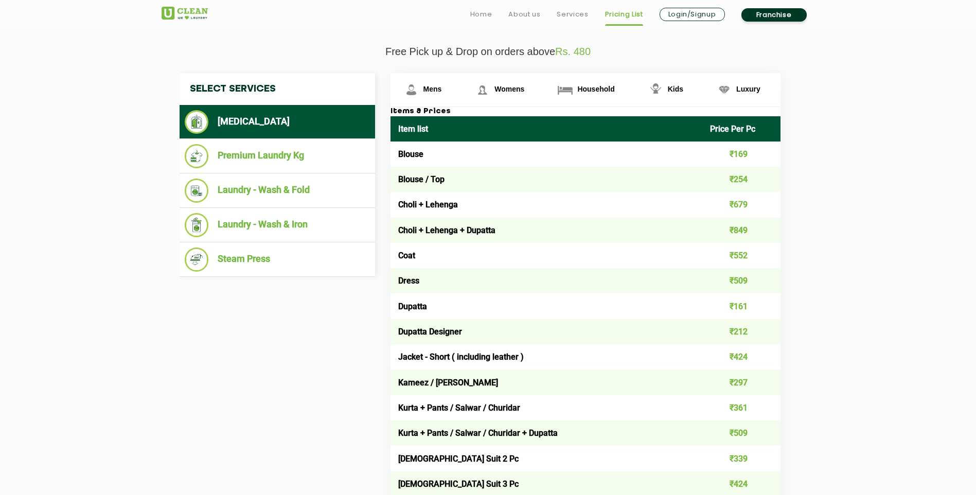
scroll to position [360, 0]
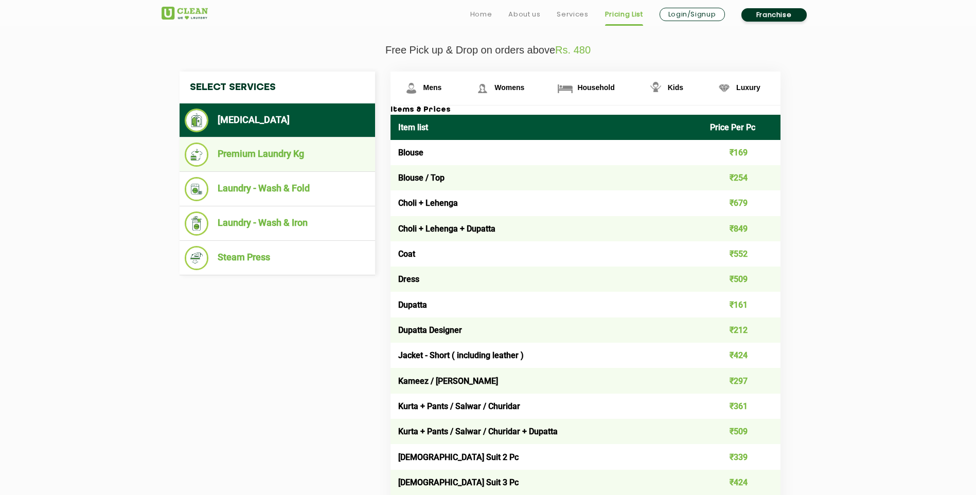
click at [244, 158] on li "Premium Laundry Kg" at bounding box center [277, 154] width 185 height 24
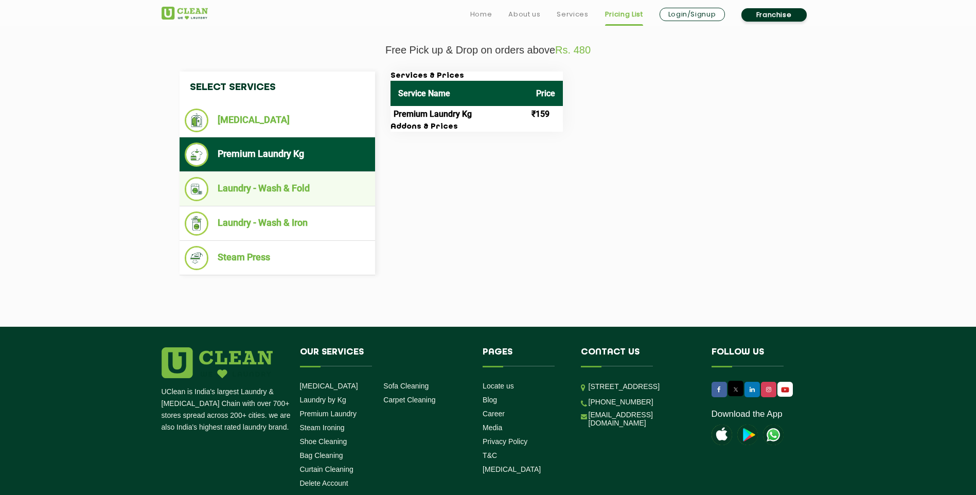
click at [259, 185] on li "Laundry - Wash & Fold" at bounding box center [277, 189] width 185 height 24
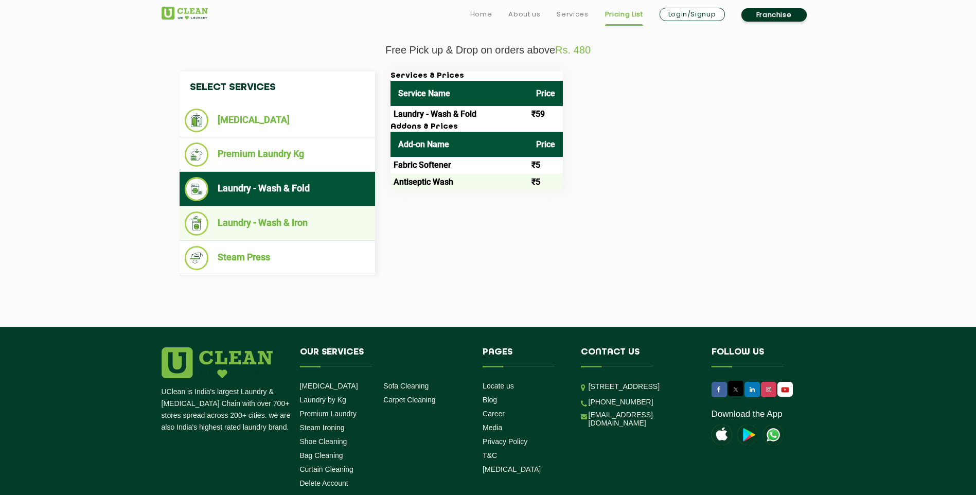
click at [281, 213] on li "Laundry - Wash & Iron" at bounding box center [277, 223] width 185 height 24
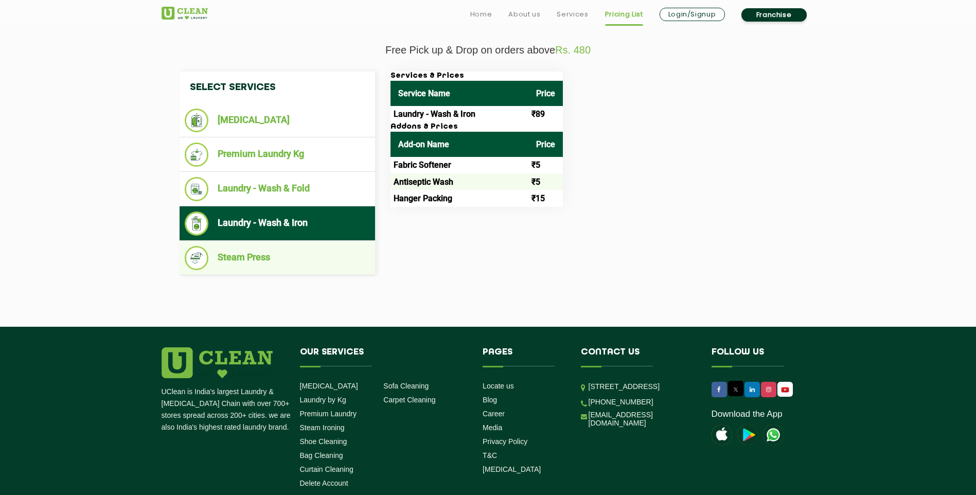
click at [304, 251] on li "Steam Press" at bounding box center [277, 258] width 185 height 24
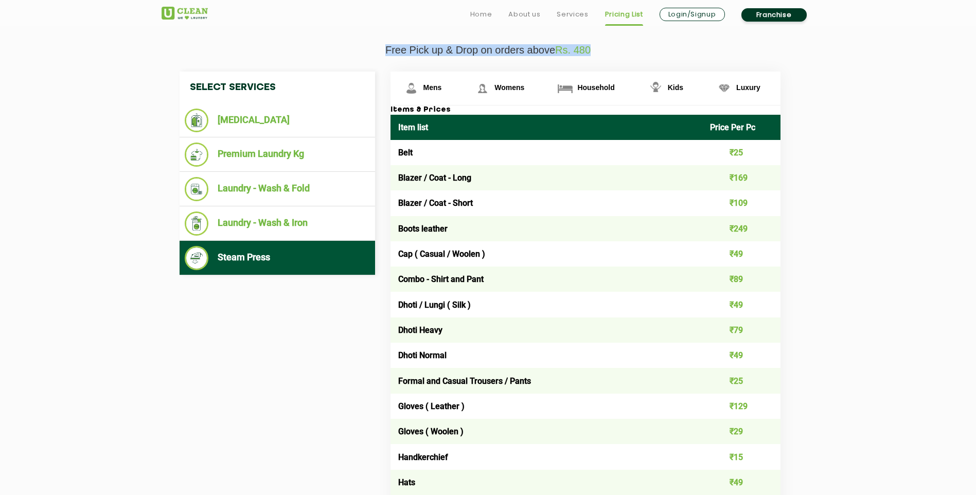
drag, startPoint x: 383, startPoint y: 49, endPoint x: 630, endPoint y: 54, distance: 247.4
click at [630, 54] on p "Free Pick up & Drop on orders above Rs. 480" at bounding box center [487, 50] width 653 height 12
drag, startPoint x: 630, startPoint y: 54, endPoint x: 621, endPoint y: 51, distance: 9.1
click at [621, 51] on p "Free Pick up & Drop on orders above Rs. 480" at bounding box center [487, 50] width 653 height 12
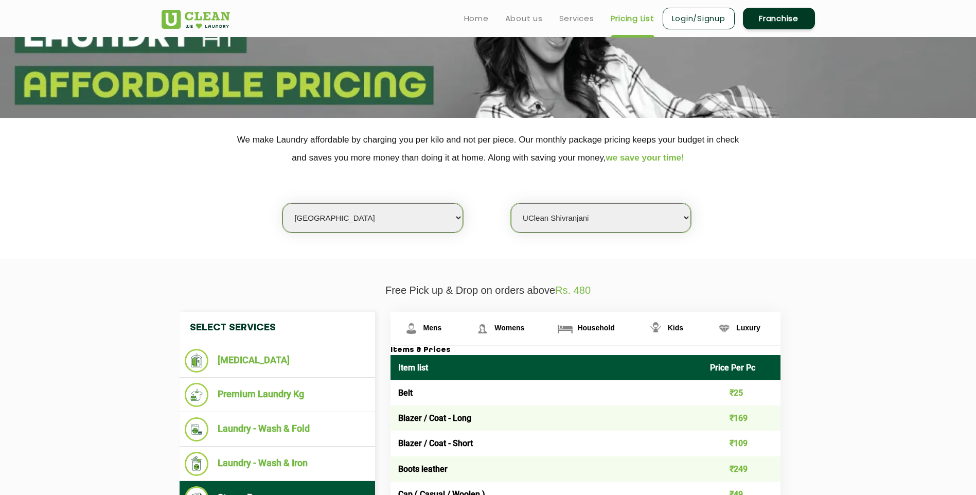
scroll to position [0, 0]
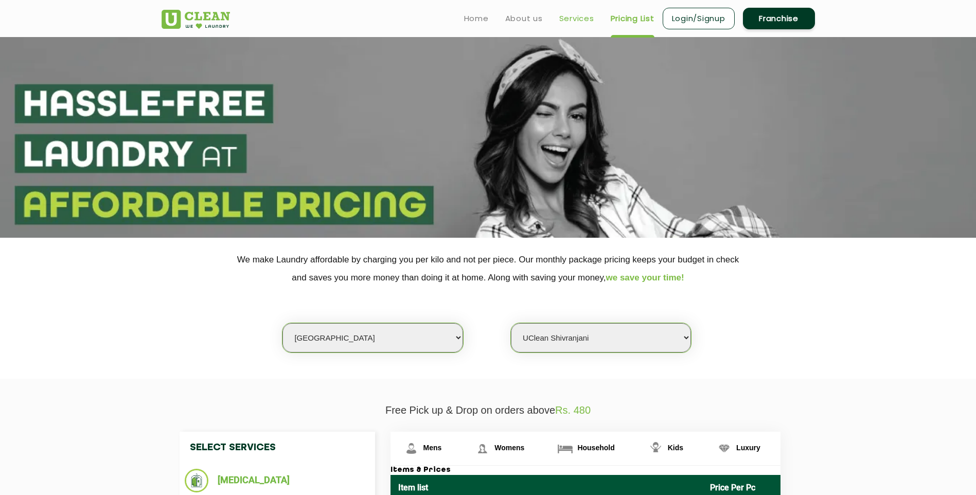
click at [567, 18] on link "Services" at bounding box center [576, 18] width 35 height 12
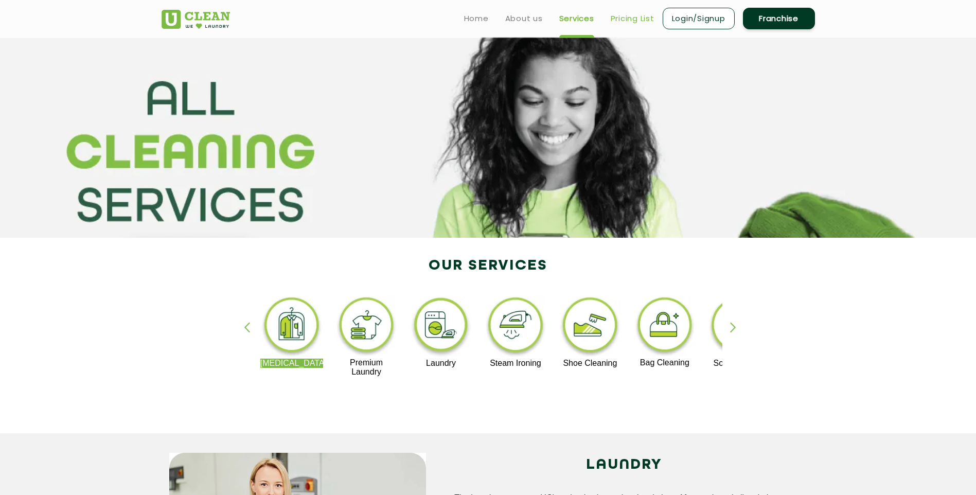
click at [623, 19] on link "Pricing List" at bounding box center [633, 18] width 44 height 12
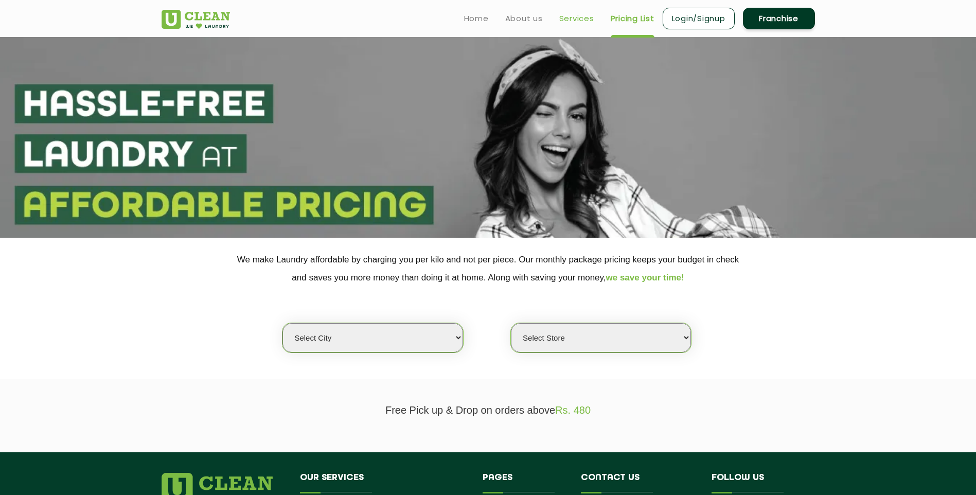
click at [569, 17] on link "Services" at bounding box center [576, 18] width 35 height 12
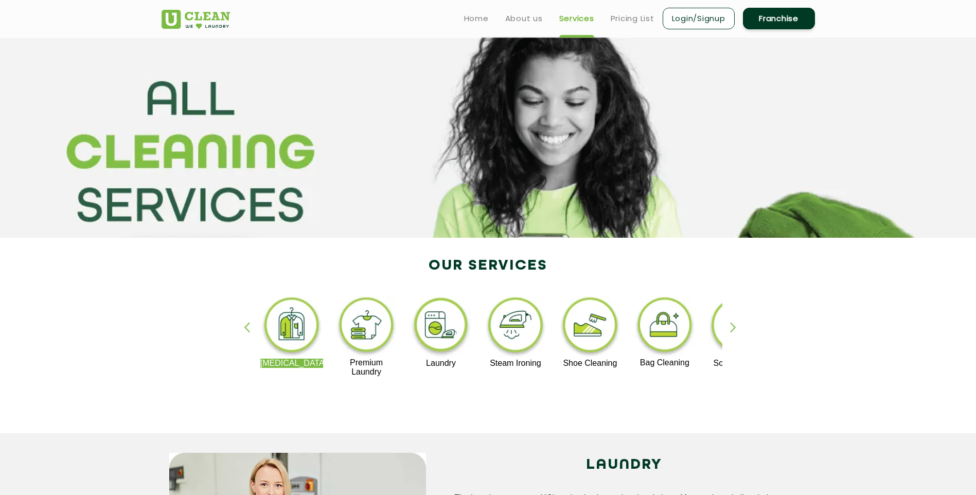
click at [666, 320] on img at bounding box center [664, 326] width 63 height 63
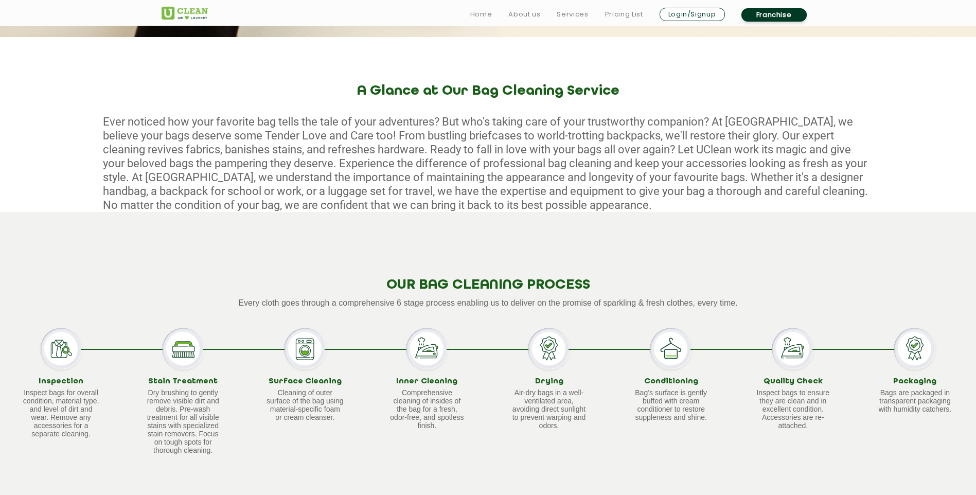
scroll to position [480, 0]
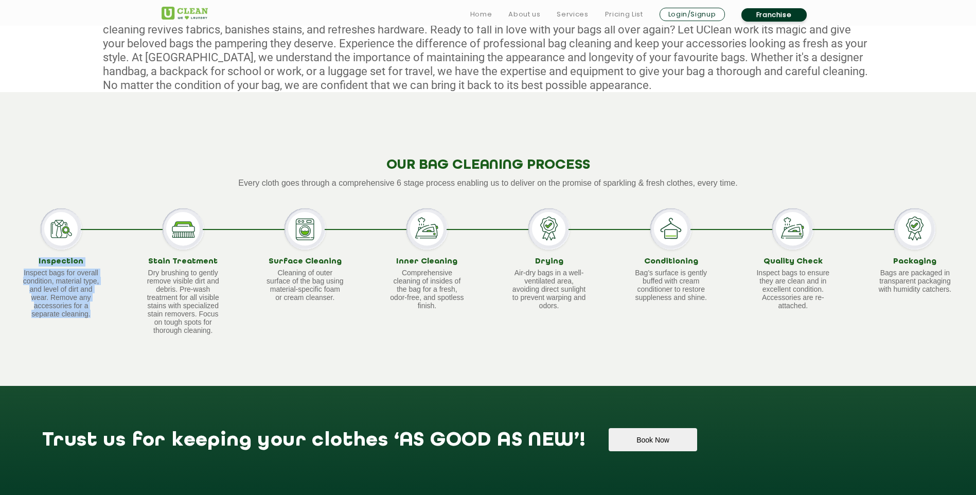
drag, startPoint x: 50, startPoint y: 264, endPoint x: 106, endPoint y: 319, distance: 78.6
click at [106, 319] on div "Inspection Inspect bags for overall condition, material type, and level of dirt…" at bounding box center [61, 271] width 122 height 127
click at [369, 346] on div "OUR BAG CLEANING PROCESS Every cloth goes through a comprehensive 6 stage proce…" at bounding box center [488, 239] width 976 height 294
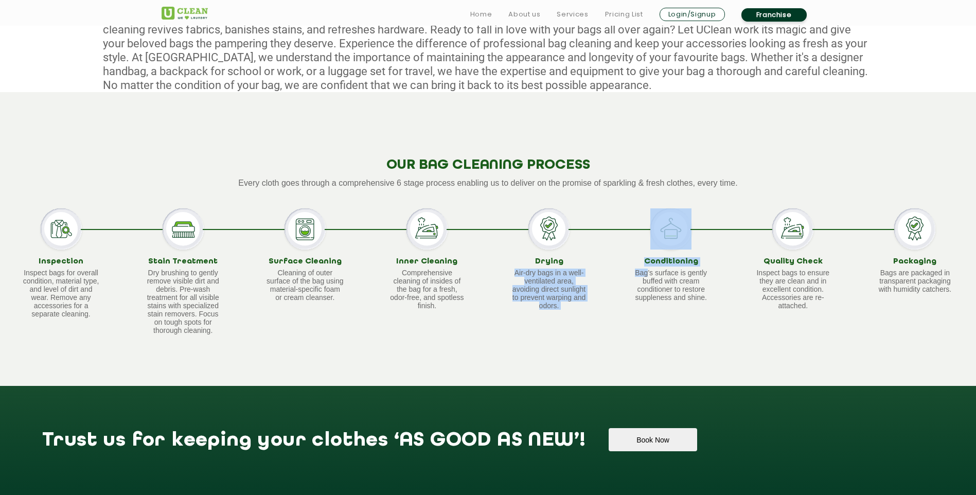
drag, startPoint x: 549, startPoint y: 275, endPoint x: 648, endPoint y: 277, distance: 98.8
click at [648, 277] on div "Inspection Inspect bags for overall condition, material type, and level of dirt…" at bounding box center [488, 271] width 976 height 127
drag, startPoint x: 648, startPoint y: 277, endPoint x: 658, endPoint y: 333, distance: 57.6
click at [658, 333] on div "Conditioning Bag’s surface is gently buffed with cream conditioner to restore s…" at bounding box center [671, 271] width 122 height 127
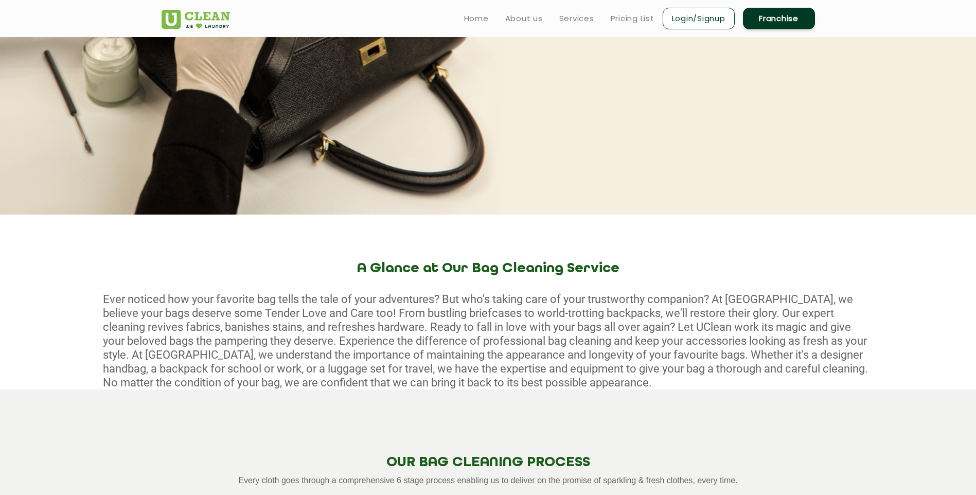
scroll to position [0, 0]
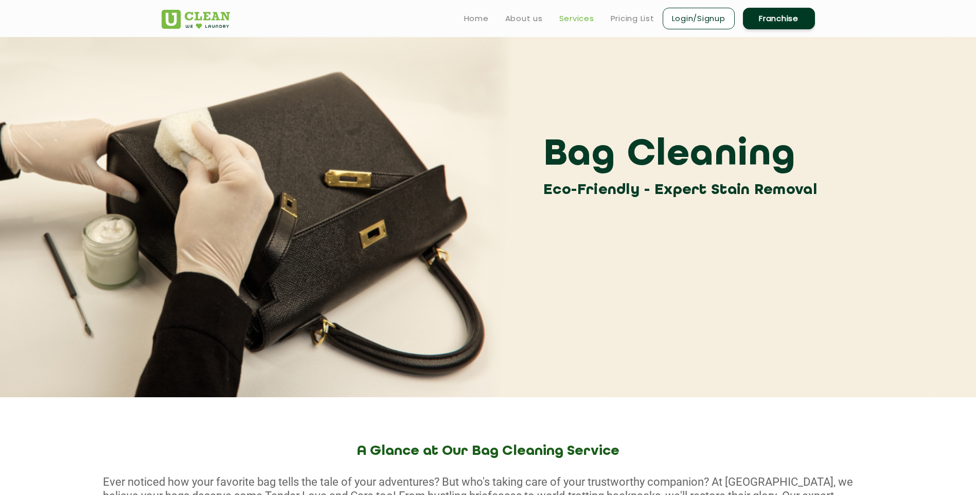
click at [580, 15] on link "Services" at bounding box center [576, 18] width 35 height 12
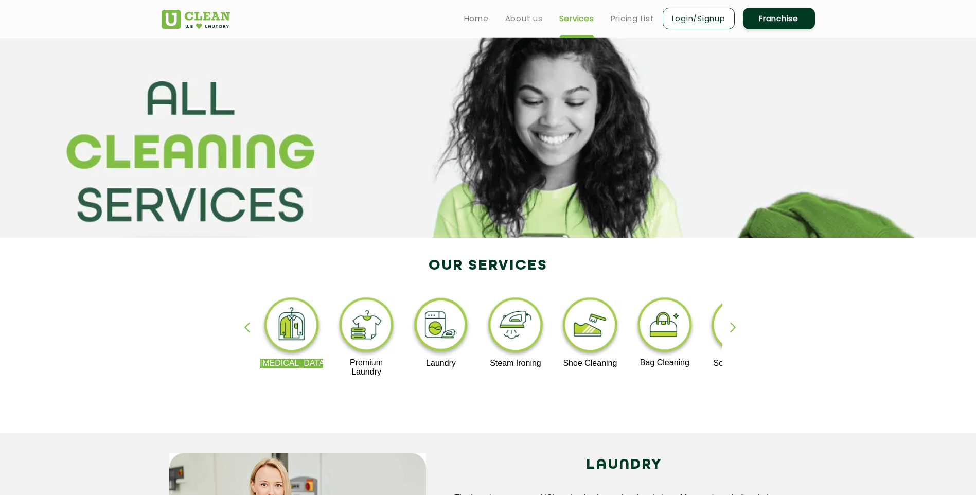
click at [518, 320] on img at bounding box center [515, 327] width 63 height 64
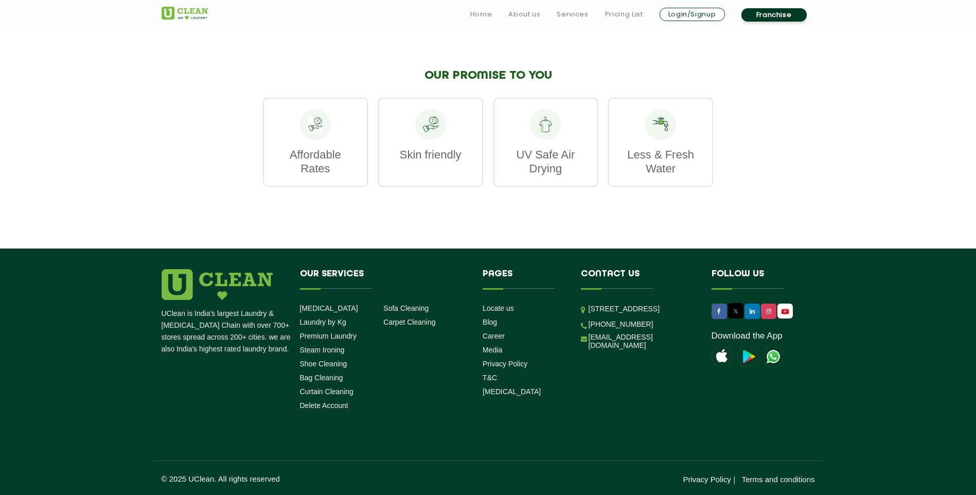
scroll to position [1410, 0]
drag, startPoint x: 170, startPoint y: 478, endPoint x: 448, endPoint y: 476, distance: 278.3
click at [448, 476] on p "© 2025 UClean. All rights reserved" at bounding box center [324, 478] width 327 height 9
drag, startPoint x: 461, startPoint y: 14, endPoint x: 642, endPoint y: 13, distance: 181.0
click at [642, 13] on div "Home About us Services Pricing List Login/Signup Franchise" at bounding box center [627, 13] width 390 height 20
